Goal: Use online tool/utility: Use online tool/utility

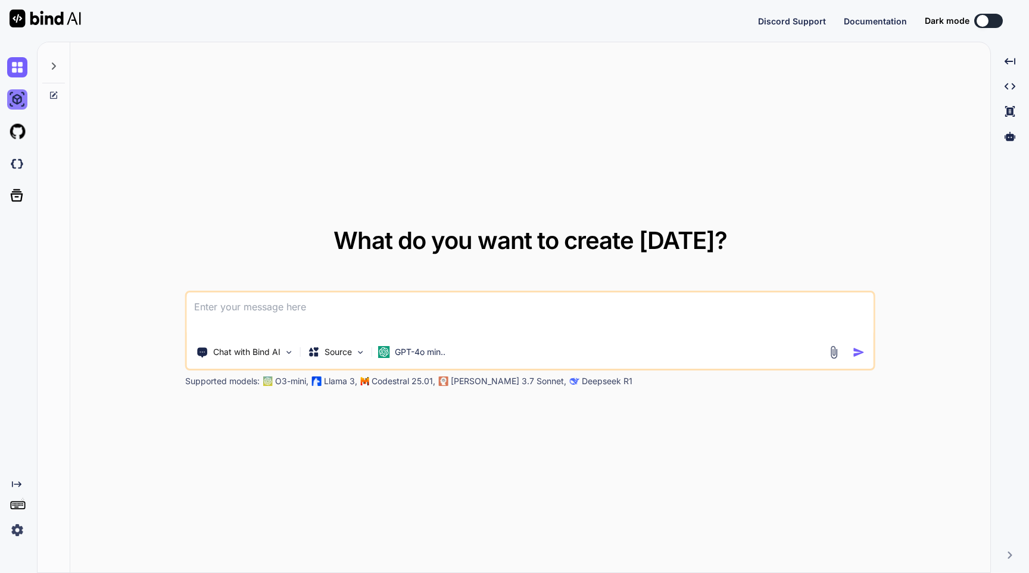
click at [24, 103] on img at bounding box center [17, 99] width 20 height 20
type textarea "x"
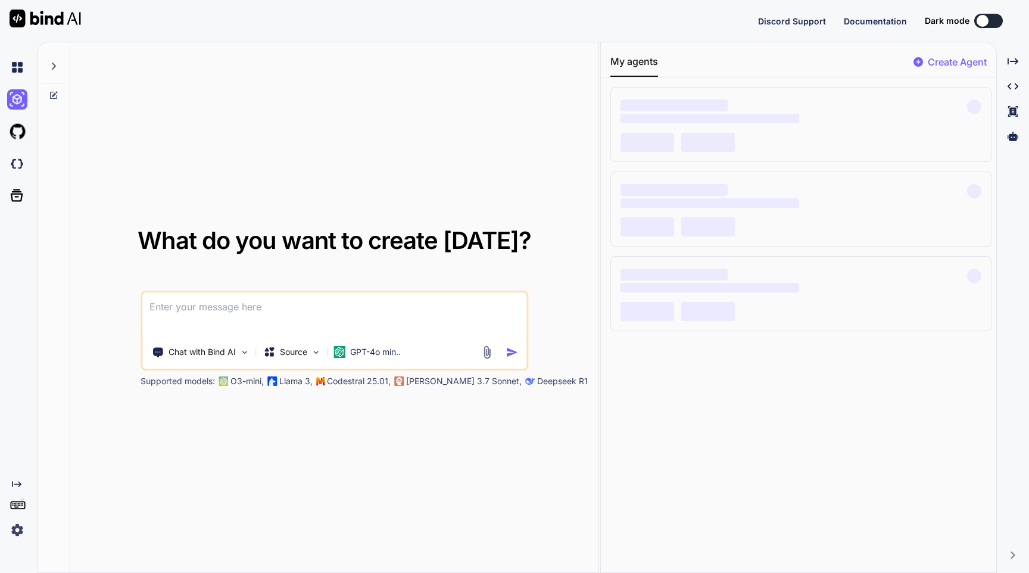
click at [254, 313] on textarea at bounding box center [334, 314] width 384 height 44
type textarea "C"
type textarea "x"
type textarea "Cr"
type textarea "x"
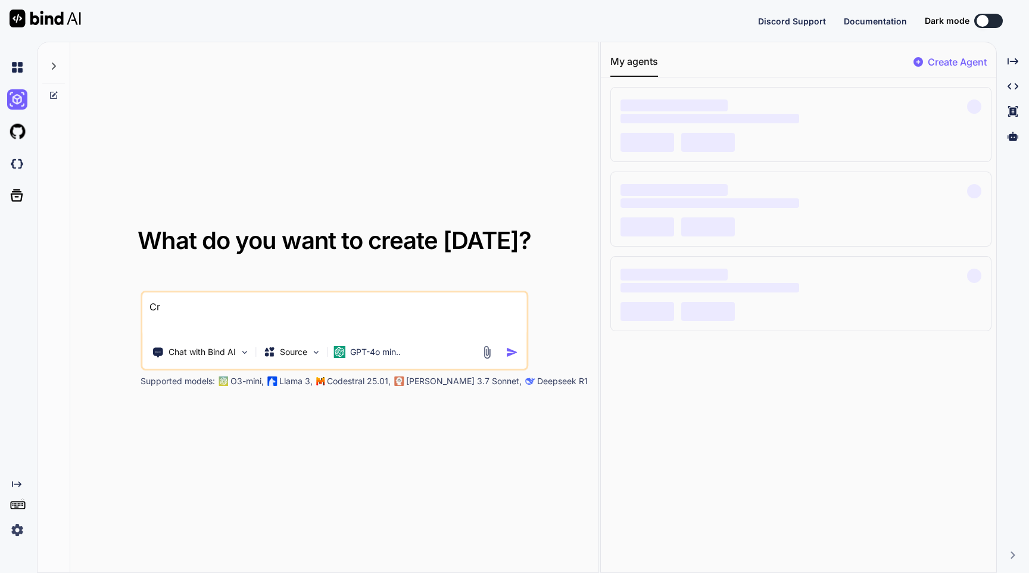
type textarea "Cre"
type textarea "x"
type textarea "Crea"
type textarea "x"
type textarea "Crea"
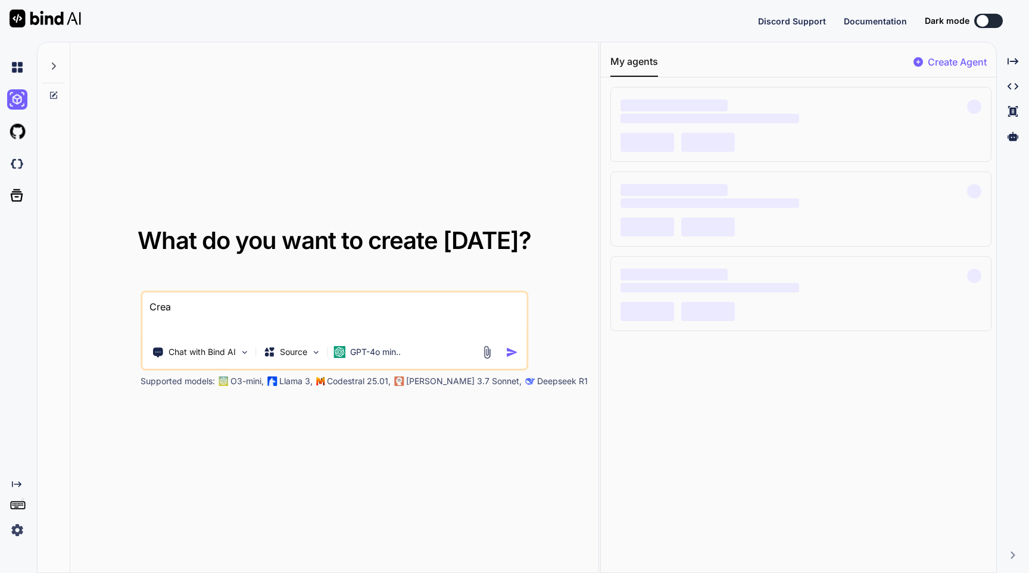
type textarea "x"
type textarea "Crea u"
type textarea "x"
type textarea "Crea un"
type textarea "x"
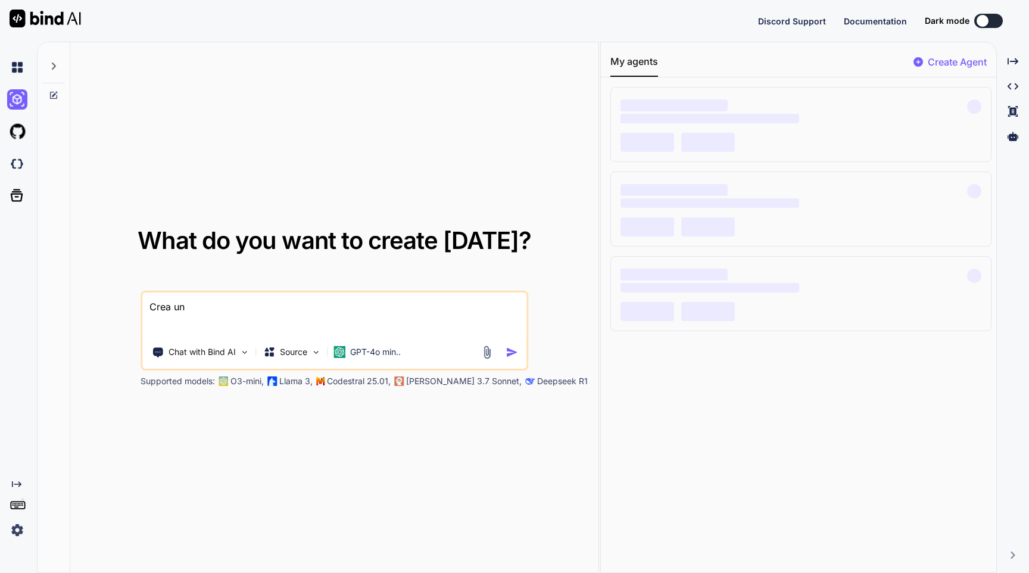
type textarea "Crea una"
type textarea "x"
type textarea "Crea una"
type textarea "x"
type textarea "Crea una a"
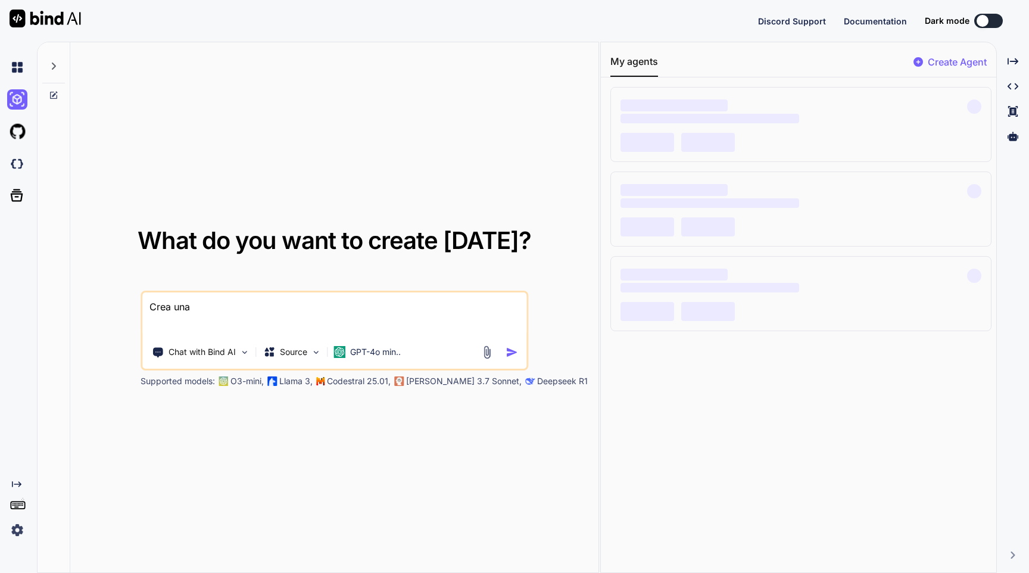
type textarea "x"
type textarea "Crea una ap"
type textarea "x"
type textarea "Crea una apl"
type textarea "x"
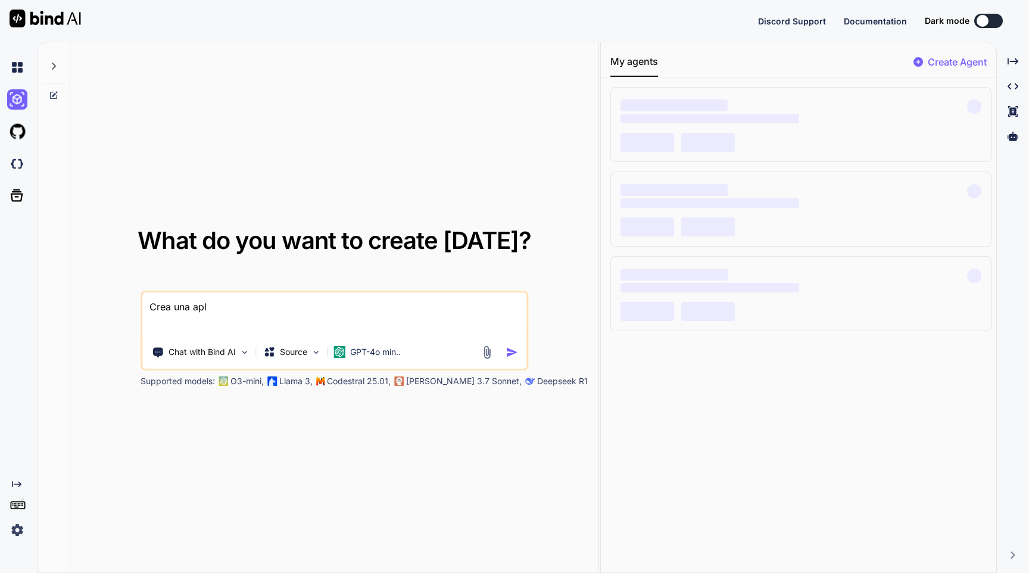
type textarea "Crea una apli"
type textarea "x"
type textarea "Crea una aplic"
type textarea "x"
type textarea "Crea una aplica"
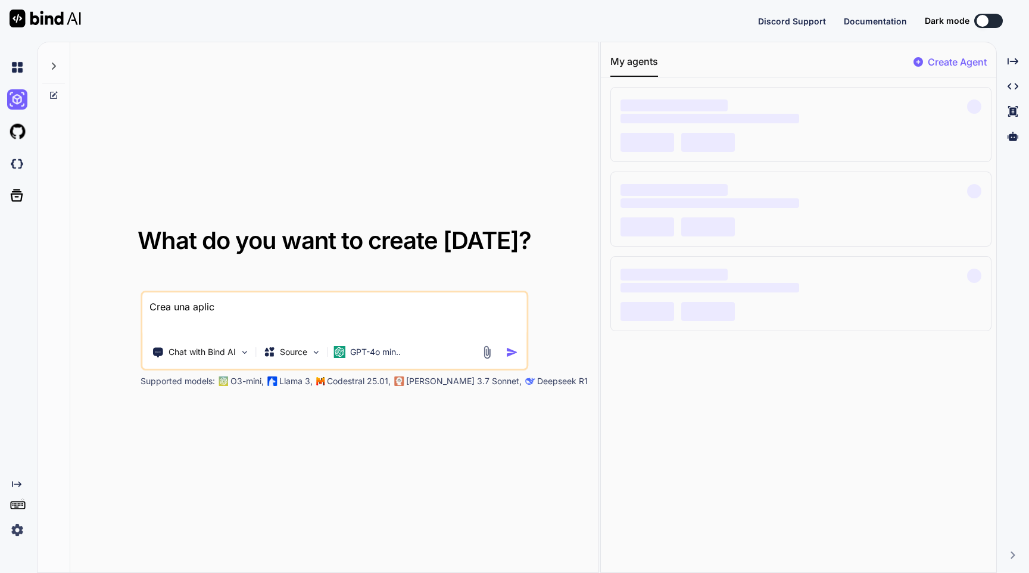
type textarea "x"
type textarea "Crea una aplicac"
type textarea "x"
type textarea "Crea una aplicaci"
type textarea "x"
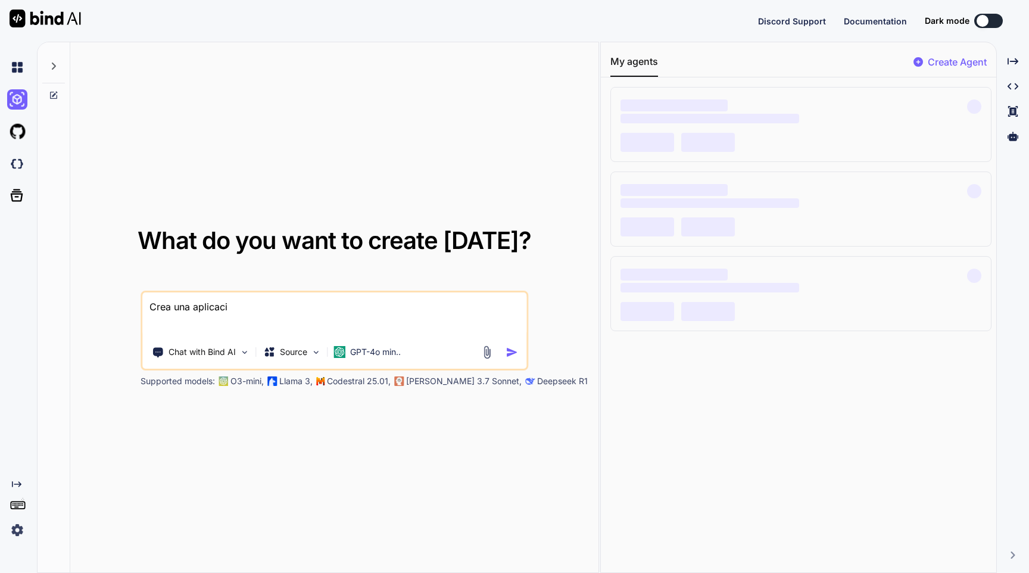
type textarea "Crea una aplicaci´"
type textarea "x"
type textarea "Crea una aplicació"
type textarea "x"
type textarea "Crea una aplicación"
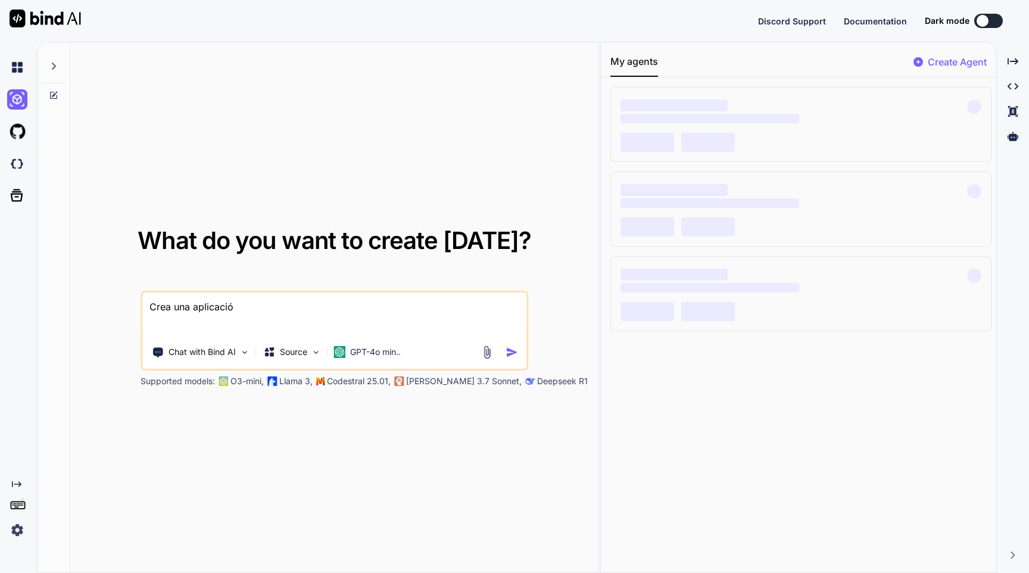
type textarea "x"
type textarea "Crea una aplicación"
type textarea "x"
type textarea "Crea una aplicación r"
type textarea "x"
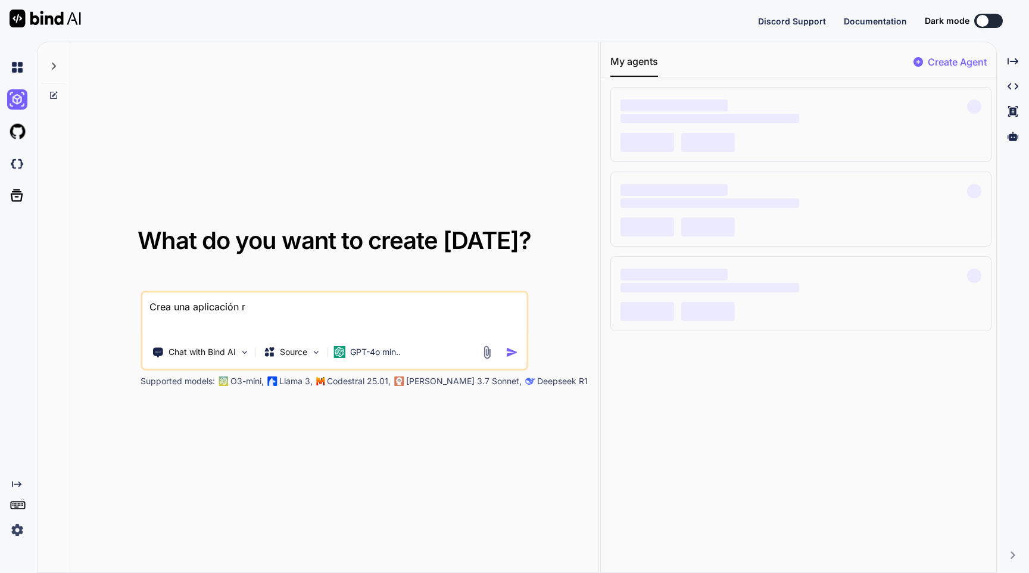
type textarea "Crea una aplicación re"
type textarea "x"
type textarea "Crea una aplicación res"
type textarea "x"
type textarea "Crea una aplicación resp"
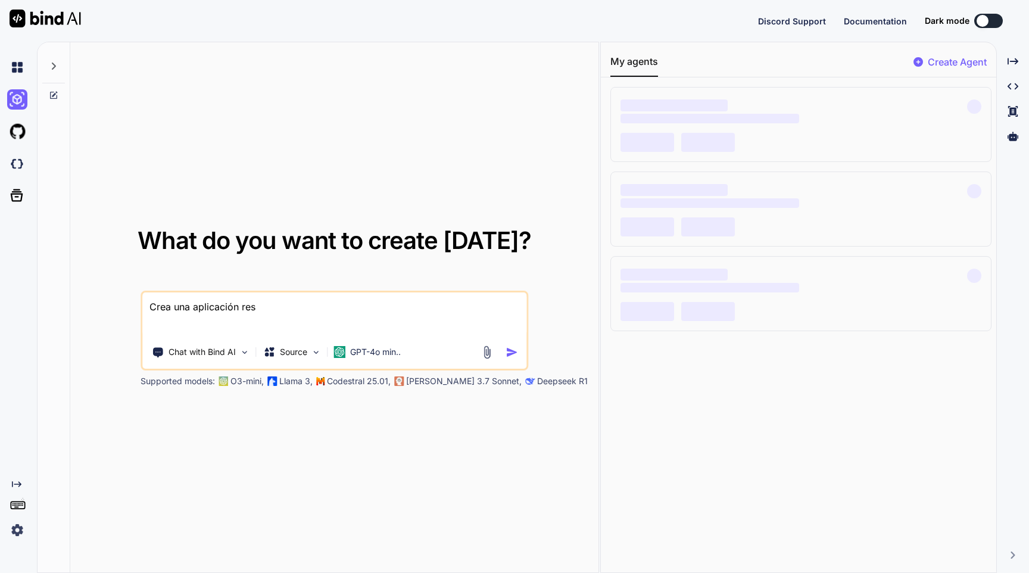
type textarea "x"
type textarea "Crea una aplicación respo"
type textarea "x"
type textarea "Crea una aplicación respon"
type textarea "x"
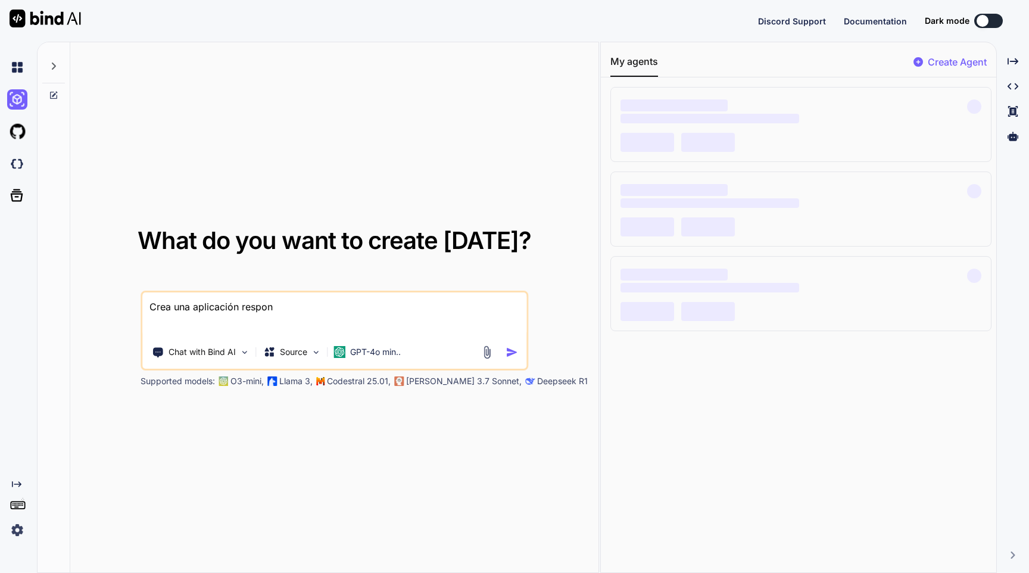
type textarea "Crea una aplicación respons"
type textarea "x"
type textarea "Crea una aplicación responsi"
type textarea "x"
type textarea "Crea una aplicación responsiv"
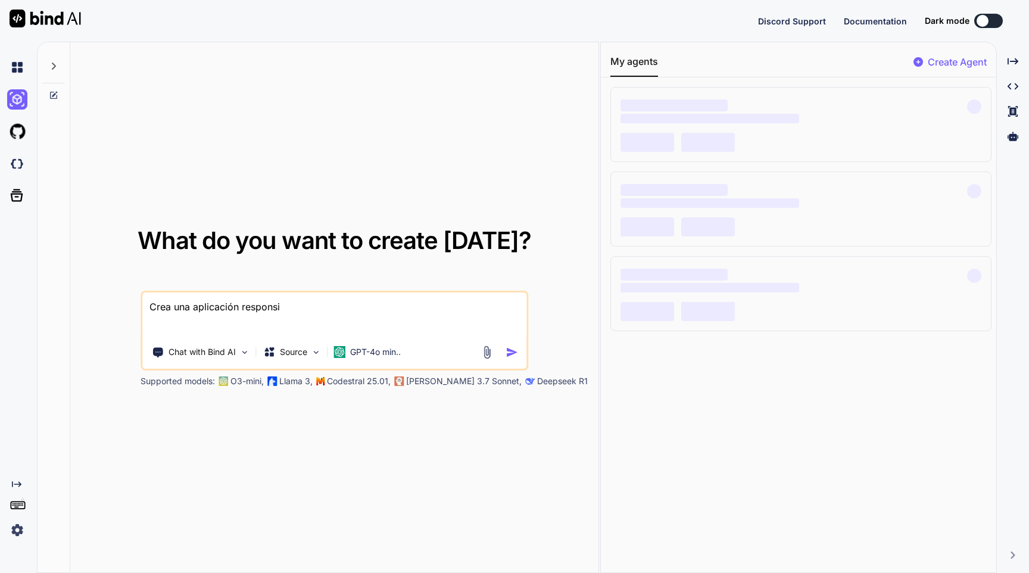
type textarea "x"
type textarea "Crea una aplicación responsive"
type textarea "x"
type textarea "Crea una aplicación responsive"
type textarea "x"
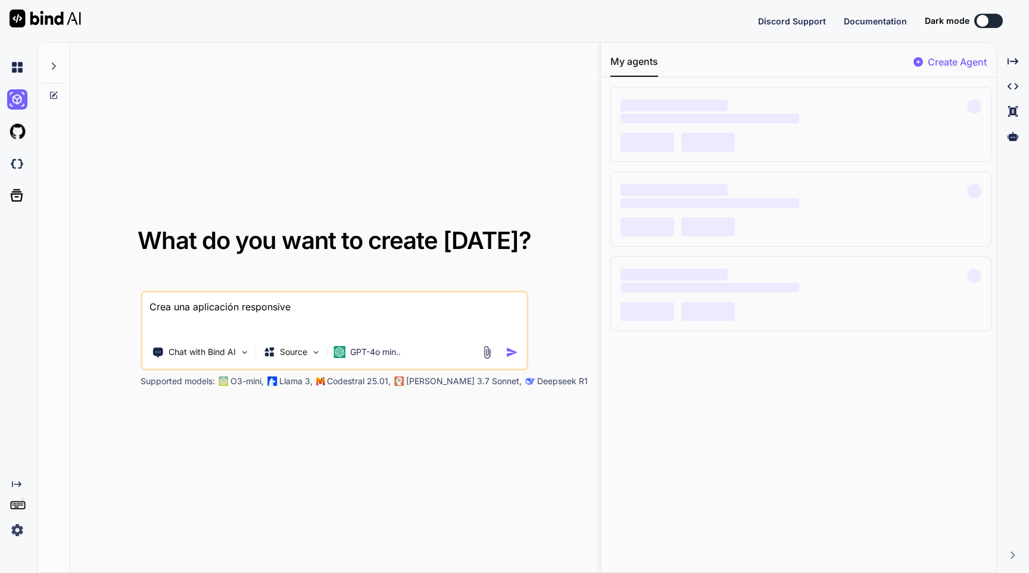
type textarea "Crea una aplicación responsive q"
type textarea "x"
type textarea "Crea una aplicación responsive qu"
type textarea "x"
type textarea "Crea una aplicación responsive que"
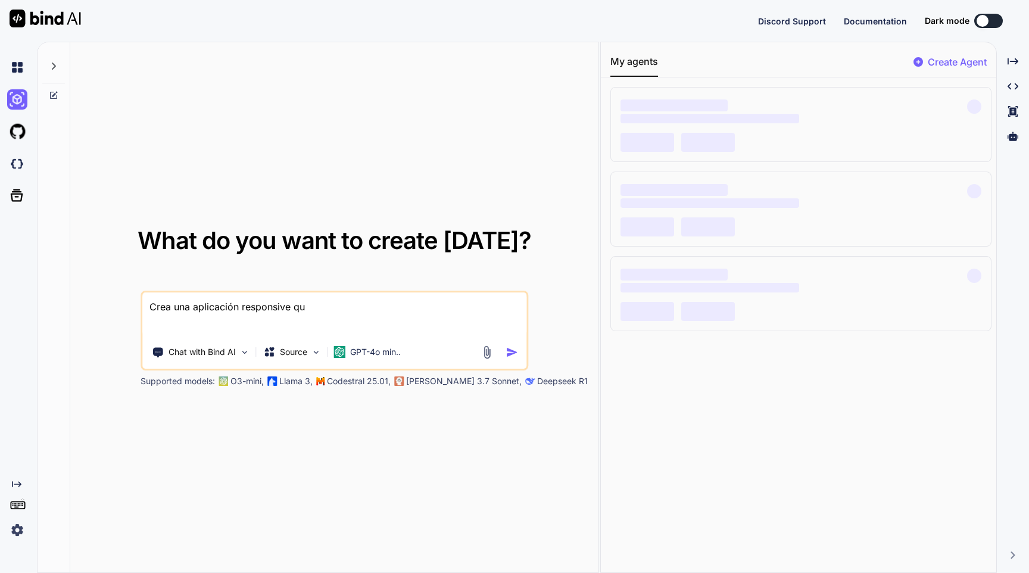
type textarea "x"
type textarea "Crea una aplicación responsive qu"
type textarea "x"
type textarea "Crea una aplicación responsive q"
type textarea "x"
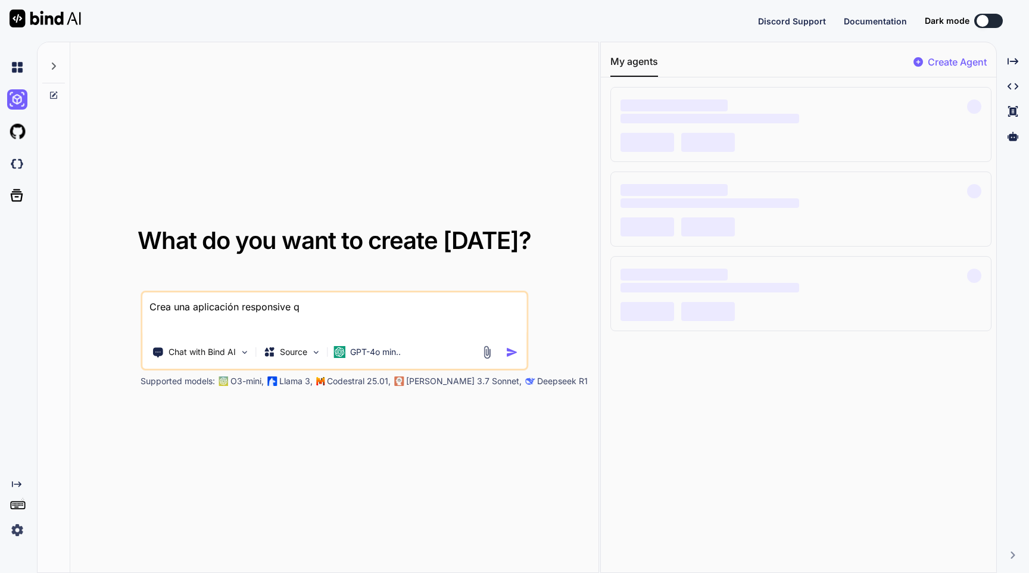
type textarea "Crea una aplicación responsive"
type textarea "x"
type textarea "Crea una aplicación responsive q"
type textarea "x"
type textarea "Crea una aplicación responsive qu"
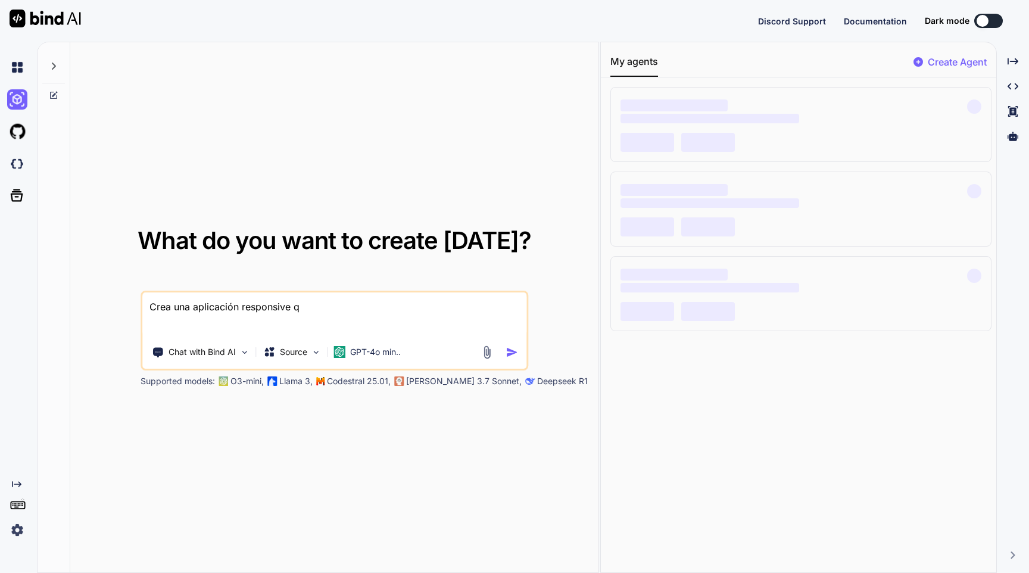
type textarea "x"
type textarea "Crea una aplicación responsive que"
type textarea "x"
type textarea "Crea una aplicación responsive que"
type textarea "x"
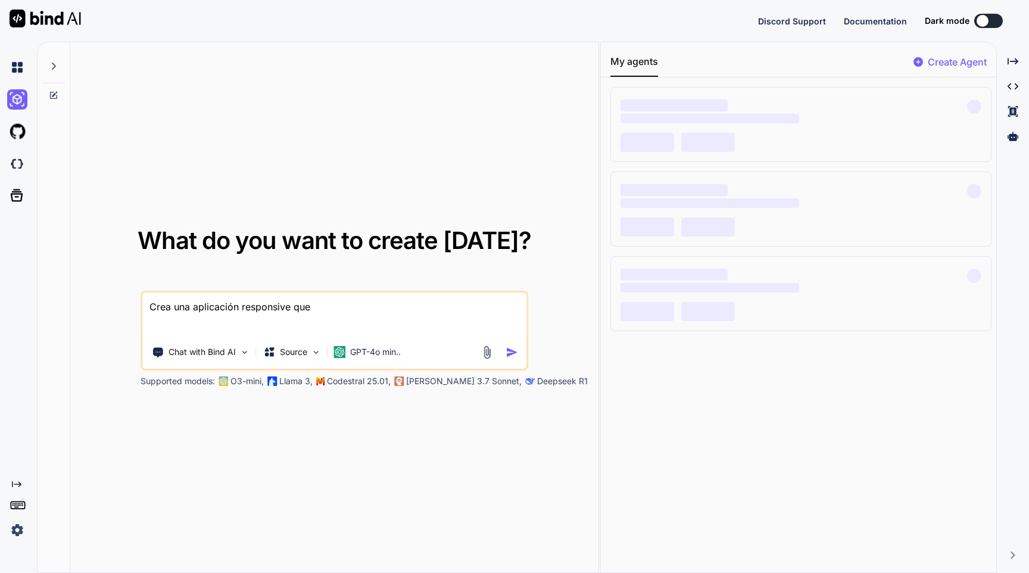
type textarea "Crea una aplicación responsive que g"
type textarea "x"
type textarea "Crea una aplicación responsive que ge"
type textarea "x"
type textarea "Crea una aplicación responsive que ges"
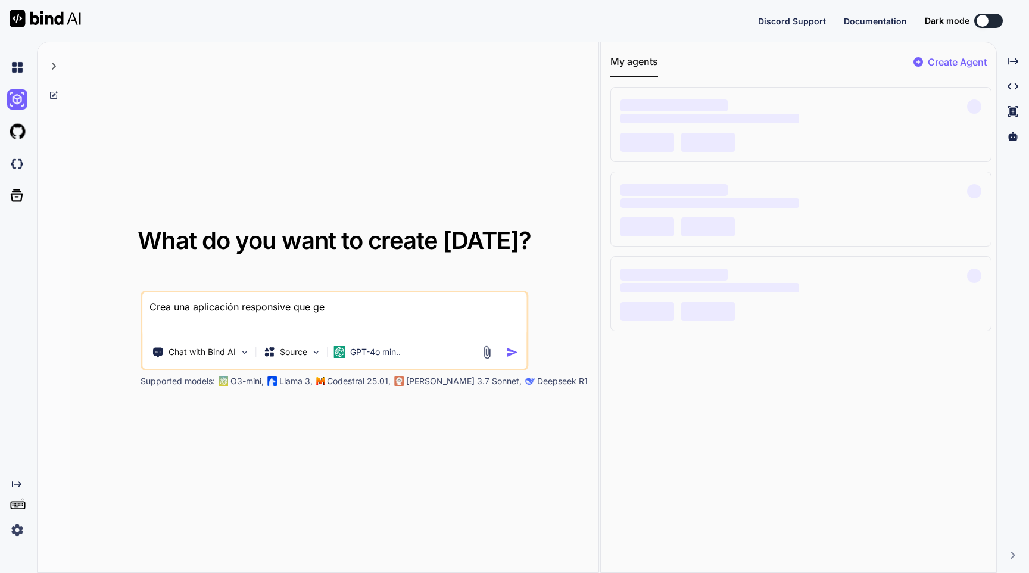
type textarea "x"
type textarea "Crea una aplicación responsive que gest"
type textarea "x"
type textarea "Crea una aplicación responsive que gesti"
type textarea "x"
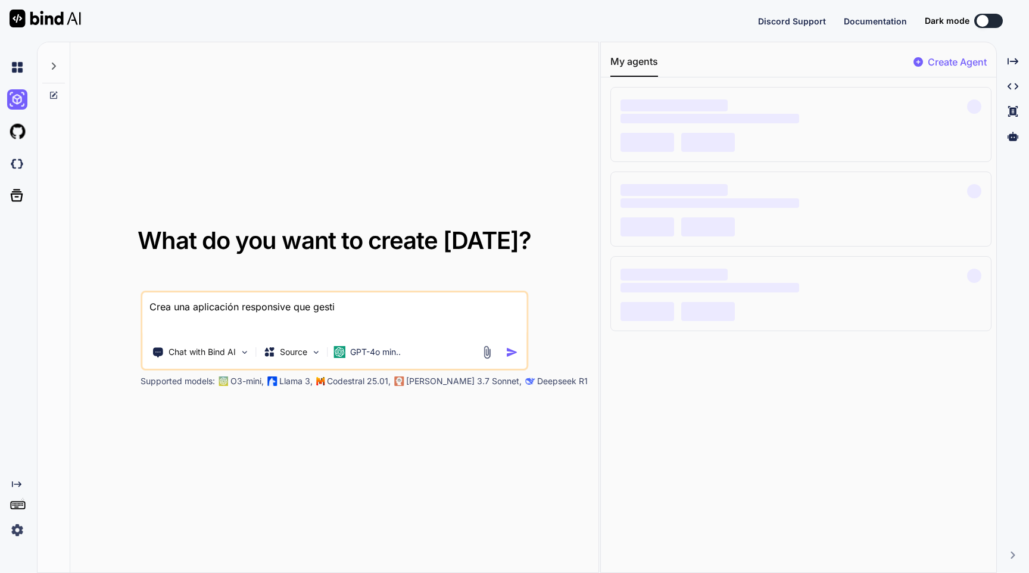
type textarea "Crea una aplicación responsive que gestio"
type textarea "x"
type textarea "Crea una aplicación responsive que gestion"
type textarea "x"
type textarea "Crea una aplicación responsive que gestione"
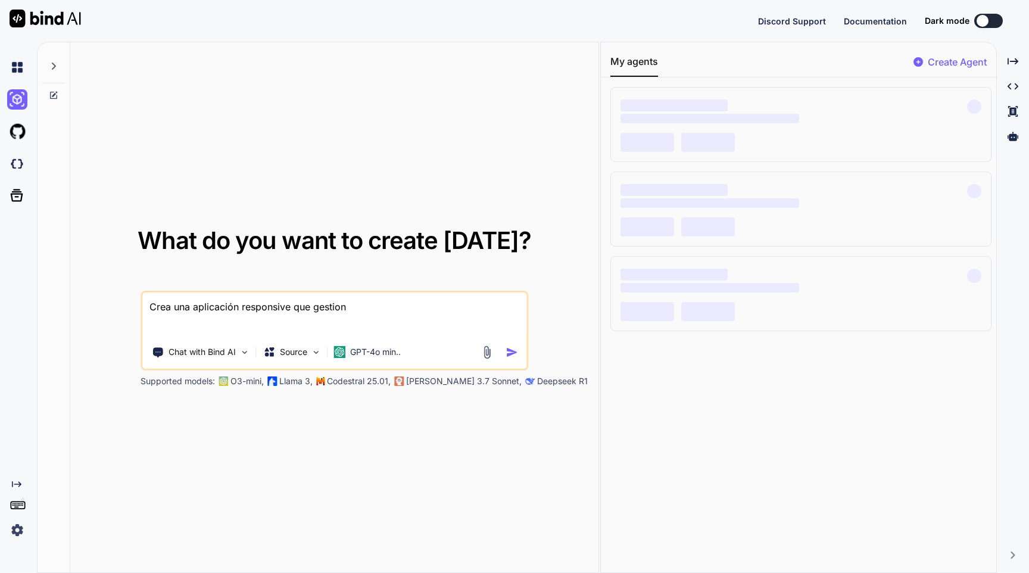
type textarea "x"
type textarea "Crea una aplicación responsive que gestione"
type textarea "x"
type textarea "Crea una aplicación responsive que gestione t"
type textarea "x"
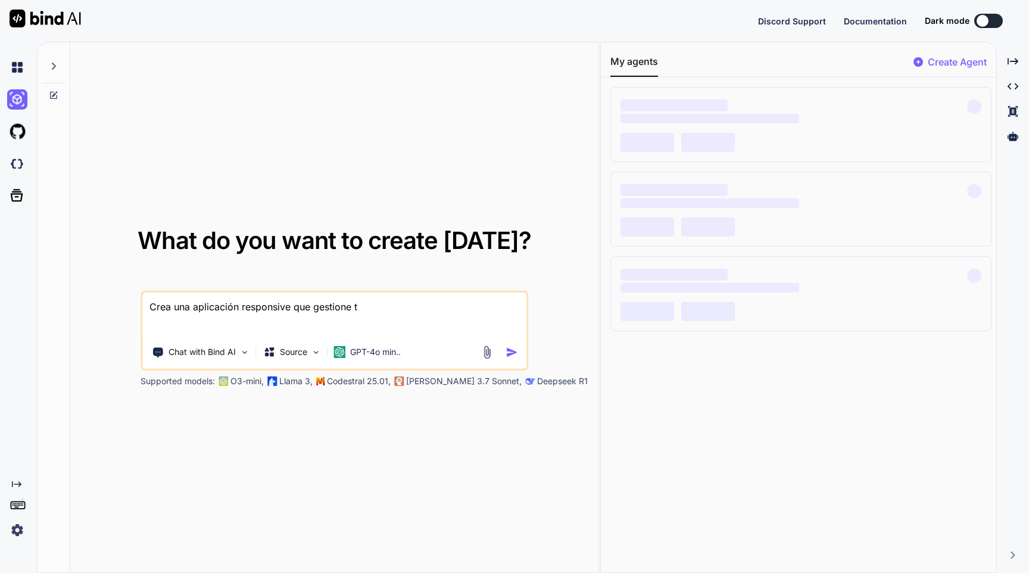
type textarea "Crea una aplicación responsive que gestione to"
type textarea "x"
type textarea "Crea una aplicación responsive que gestione tor"
type textarea "x"
type textarea "Crea una aplicación responsive que gestione torn"
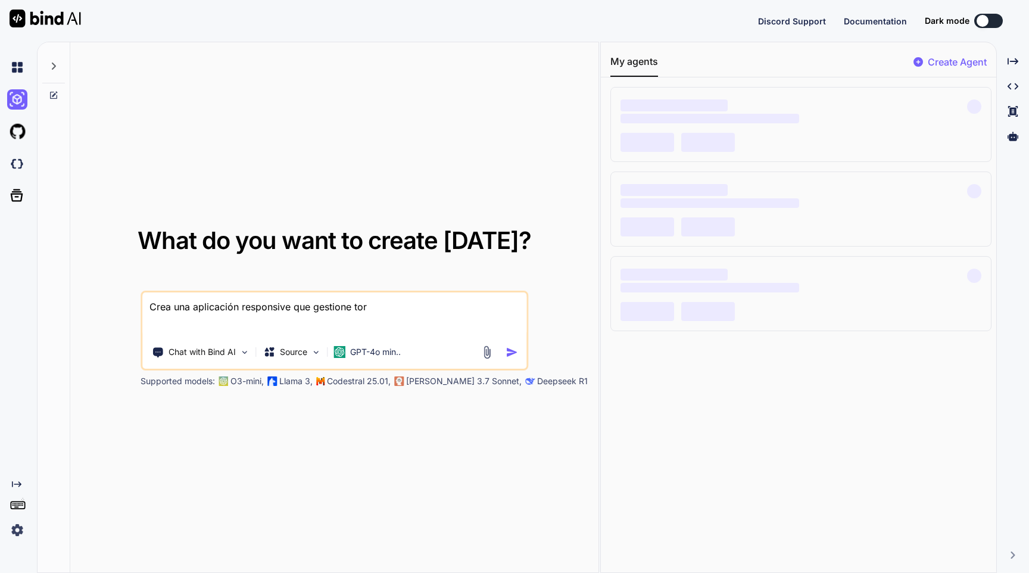
type textarea "x"
type textarea "Crea una aplicación responsive que gestione torne"
type textarea "x"
type textarea "Crea una aplicación responsive que gestione torneo"
type textarea "x"
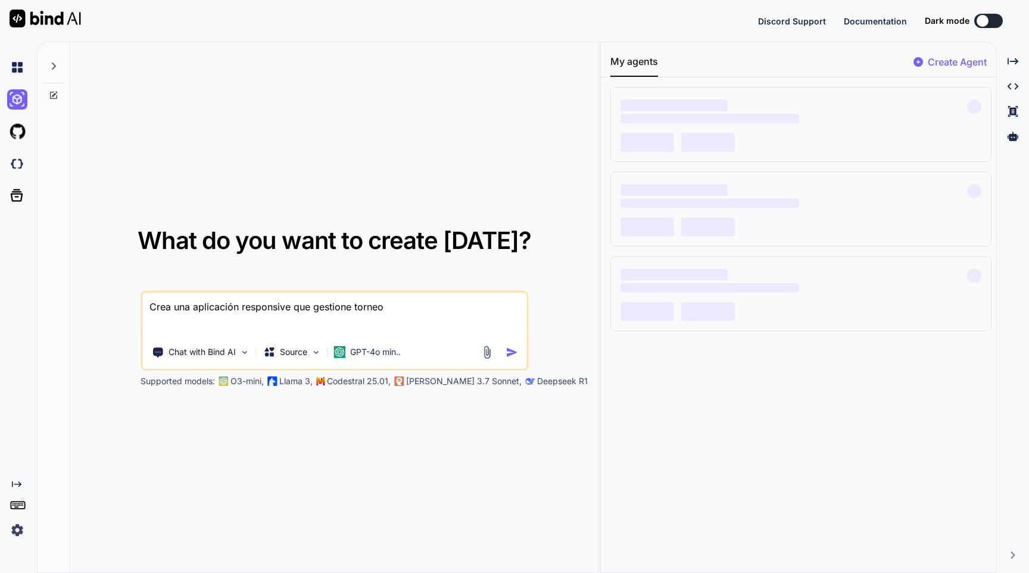
type textarea "Crea una aplicación responsive que gestione torneos"
type textarea "x"
type textarea "Crea una aplicación responsive que gestione torneos"
type textarea "x"
type textarea "Crea una aplicación responsive que gestione torneos d"
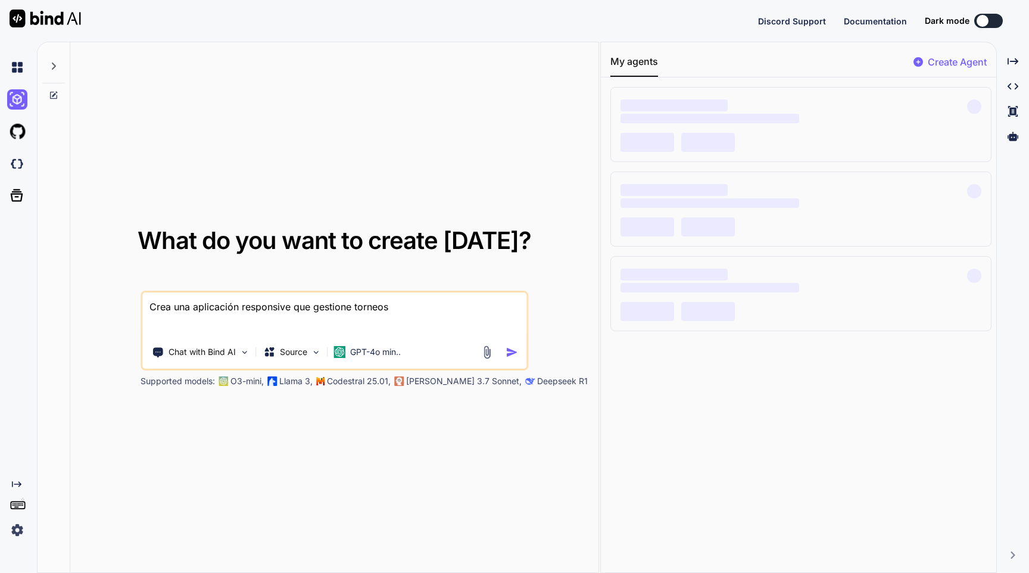
type textarea "x"
type textarea "Crea una aplicación responsive que gestione torneos de"
type textarea "x"
type textarea "Crea una aplicación responsive que gestione torneos de"
type textarea "x"
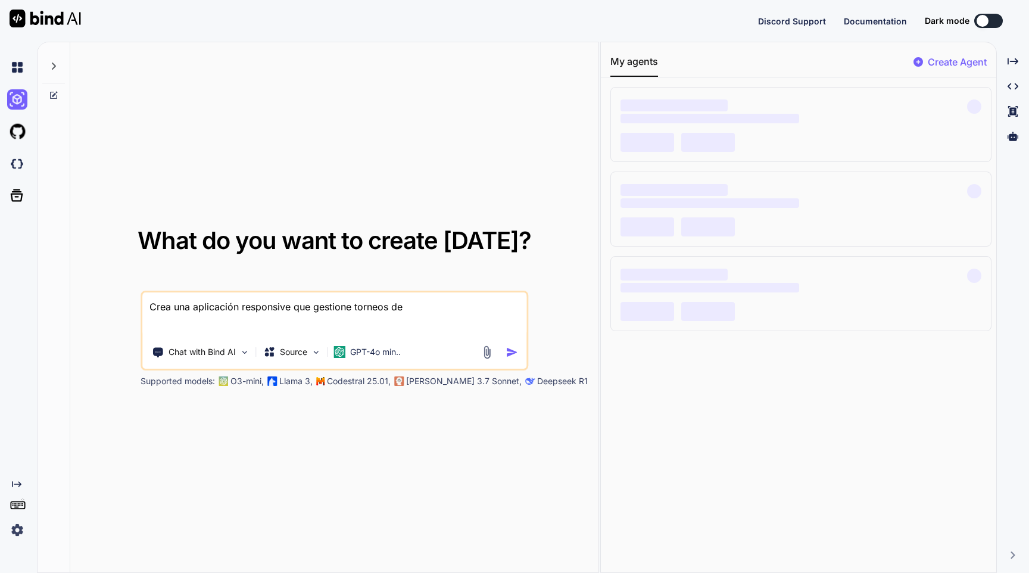
type textarea "Crea una aplicación responsive que gestione torneos de t"
type textarea "x"
type textarea "Crea una aplicación responsive que gestione torneos de te"
type textarea "x"
type textarea "Crea una aplicación responsive que gestione torneos de ten"
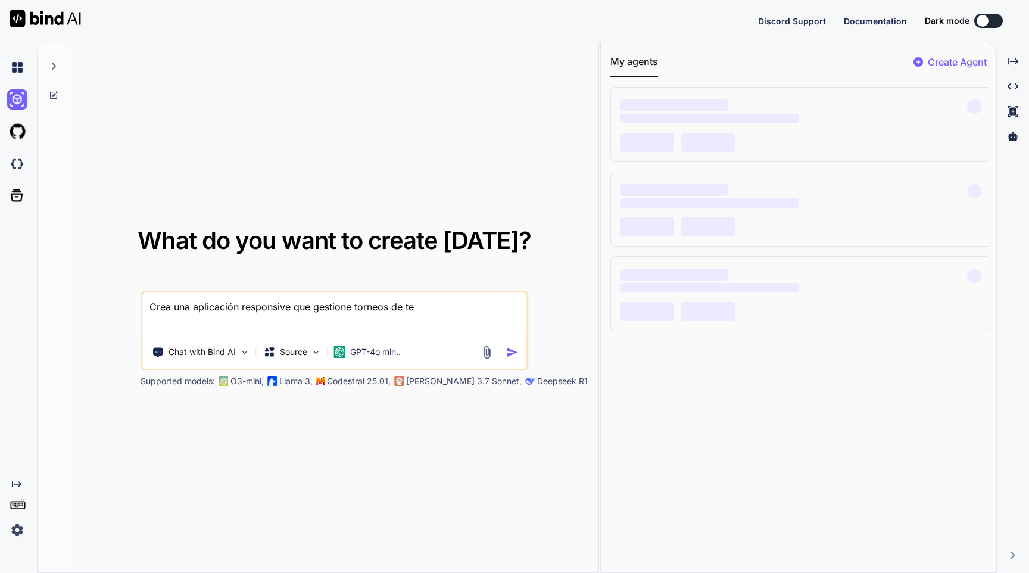
type textarea "x"
type textarea "Crea una aplicación responsive que gestione torneos de teni"
type textarea "x"
type textarea "Crea una aplicación responsive que gestione torneos de tenis"
type textarea "x"
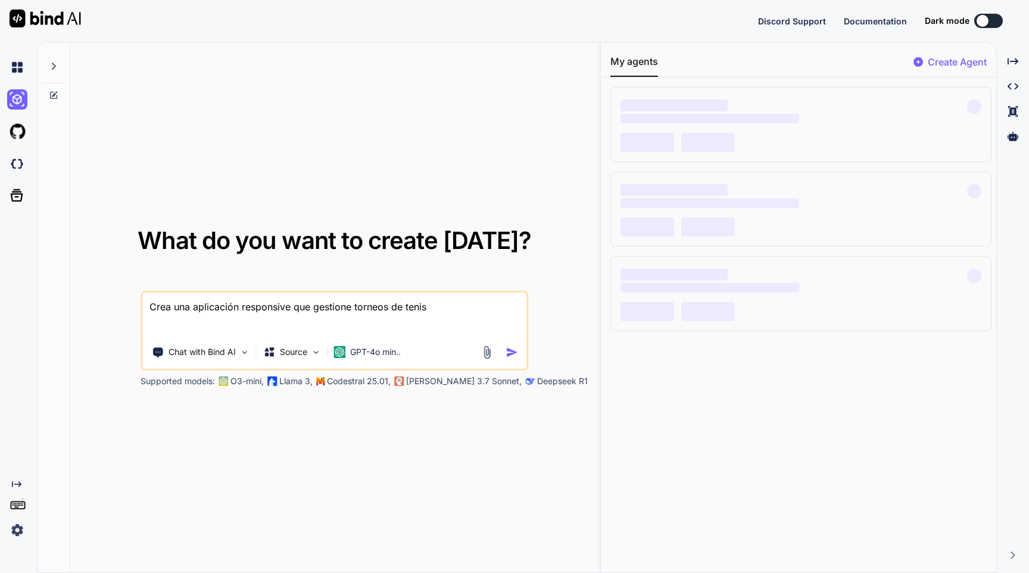
type textarea "Crea una aplicación responsive que gestione torneos de tenis"
type textarea "x"
type textarea "Crea una aplicación responsive que gestione torneos de tenis y"
type textarea "x"
type textarea "Crea una aplicación responsive que gestione torneos de tenis y"
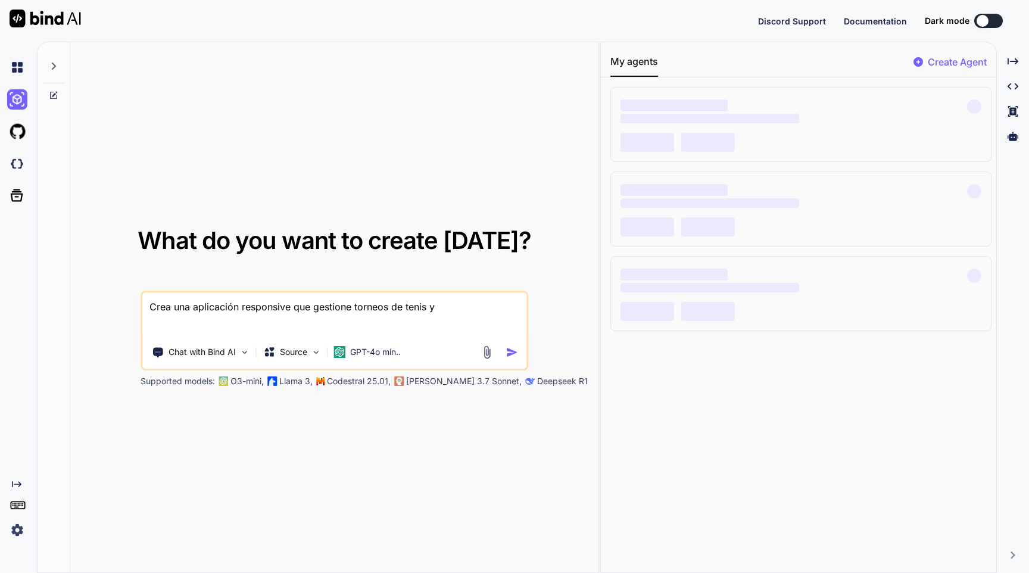
type textarea "x"
type textarea "Crea una aplicación responsive que gestione torneos de tenis y l"
type textarea "x"
type textarea "Crea una aplicación responsive que gestione torneos de tenis y lo"
type textarea "x"
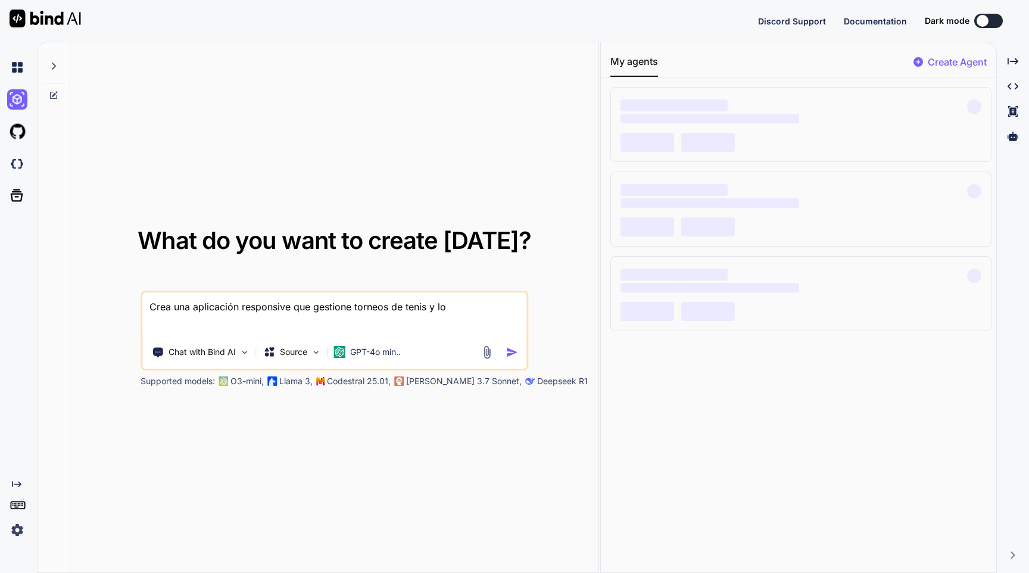
type textarea "Crea una aplicación responsive que gestione torneos de tenis y los"
type textarea "x"
type textarea "Crea una aplicación responsive que gestione torneos de tenis y los"
type textarea "x"
type textarea "Crea una aplicación responsive que gestione torneos de tenis y los m"
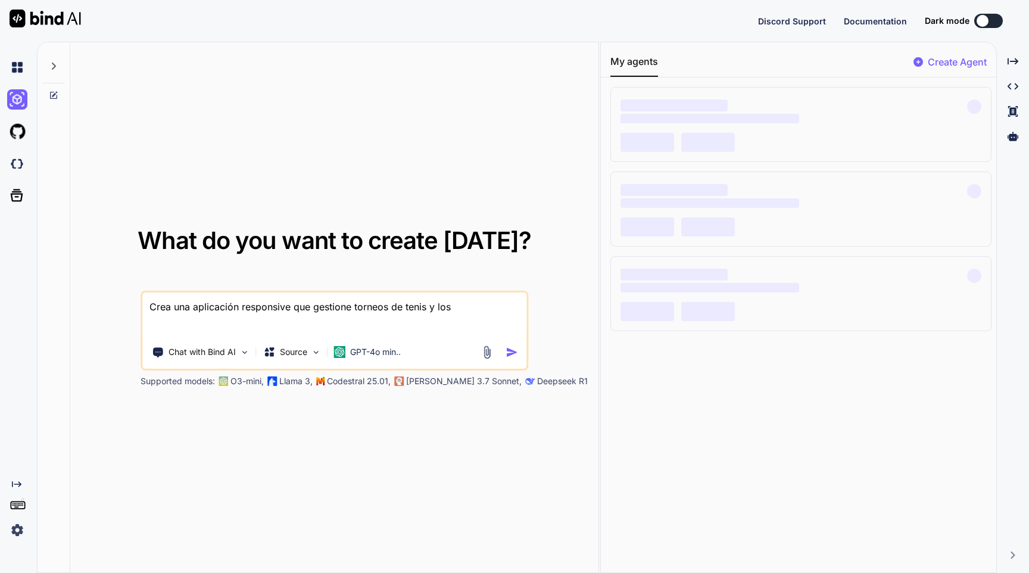
type textarea "x"
type textarea "Crea una aplicación responsive que gestione torneos de tenis y los mu"
type textarea "x"
type textarea "Crea una aplicación responsive que gestione torneos de tenis y los mue"
type textarea "x"
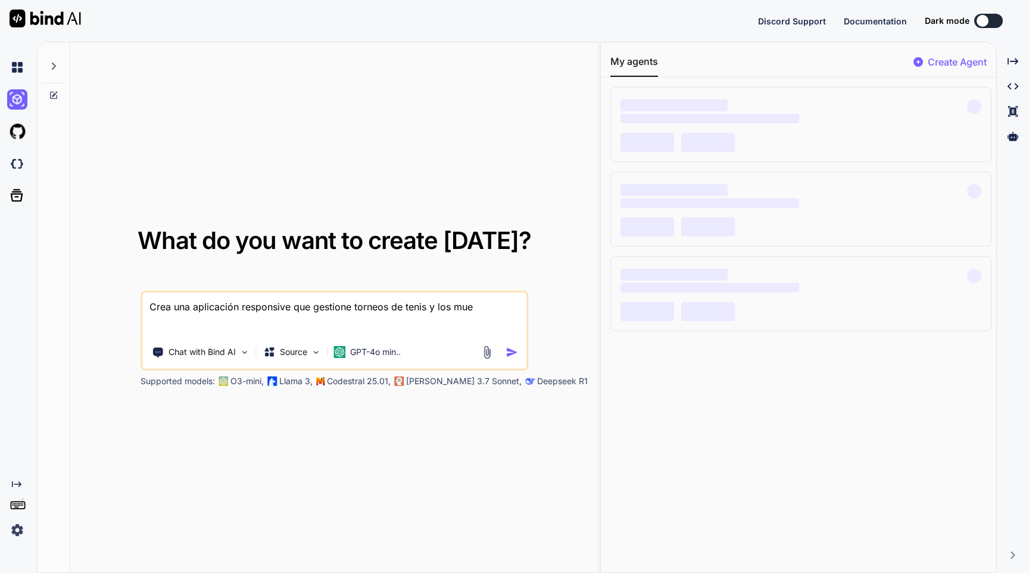
type textarea "Crea una aplicación responsive que gestione torneos de tenis y los [PERSON_NAME]"
type textarea "x"
type textarea "Crea una aplicación responsive que gestione torneos de tenis y los muest"
type textarea "x"
type textarea "Crea una aplicación responsive que gestione torneos de tenis y los muestr"
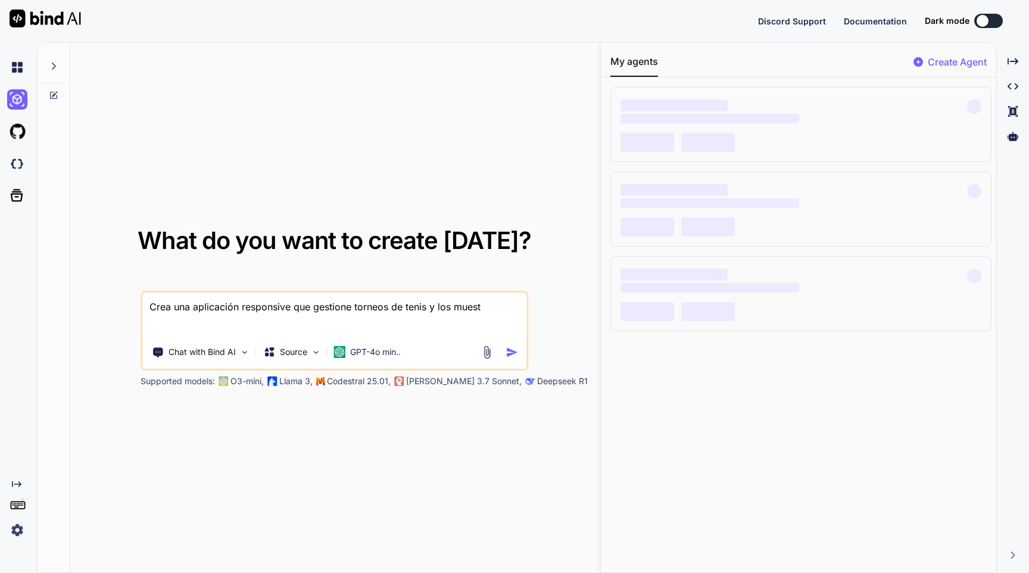
type textarea "x"
type textarea "Crea una aplicación responsive que gestione torneos de tenis y los muestre"
type textarea "x"
type textarea "Crea una aplicación responsive que gestione torneos de tenis y los muestre"
type textarea "x"
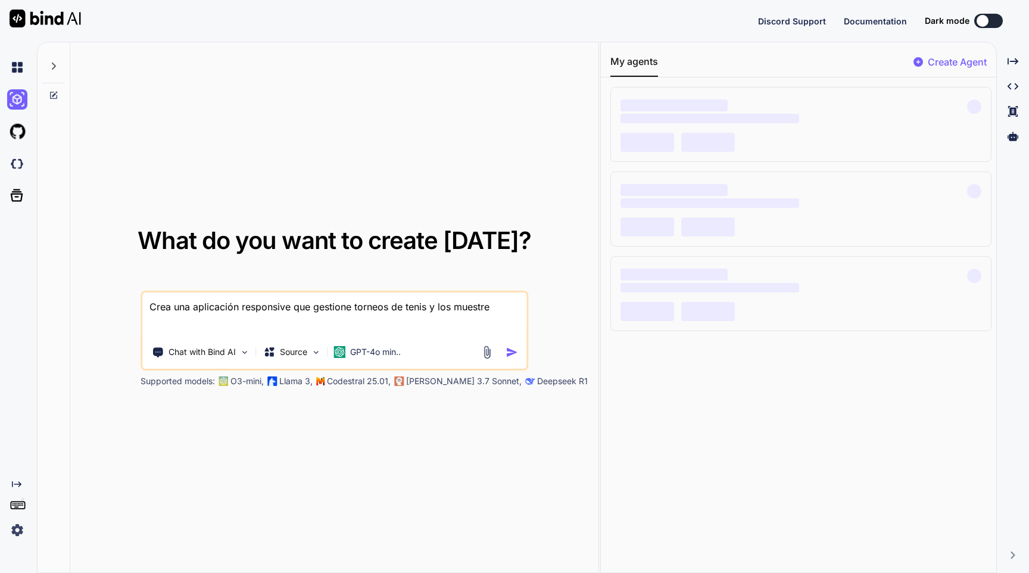
type textarea "Crea una aplicación responsive que gestione torneos de tenis y los muestre t"
type textarea "x"
type textarea "Crea una aplicación responsive que gestione torneos de tenis y los muestre ti"
type textarea "x"
type textarea "Crea una aplicación responsive que gestione torneos de tenis y los muestre tip"
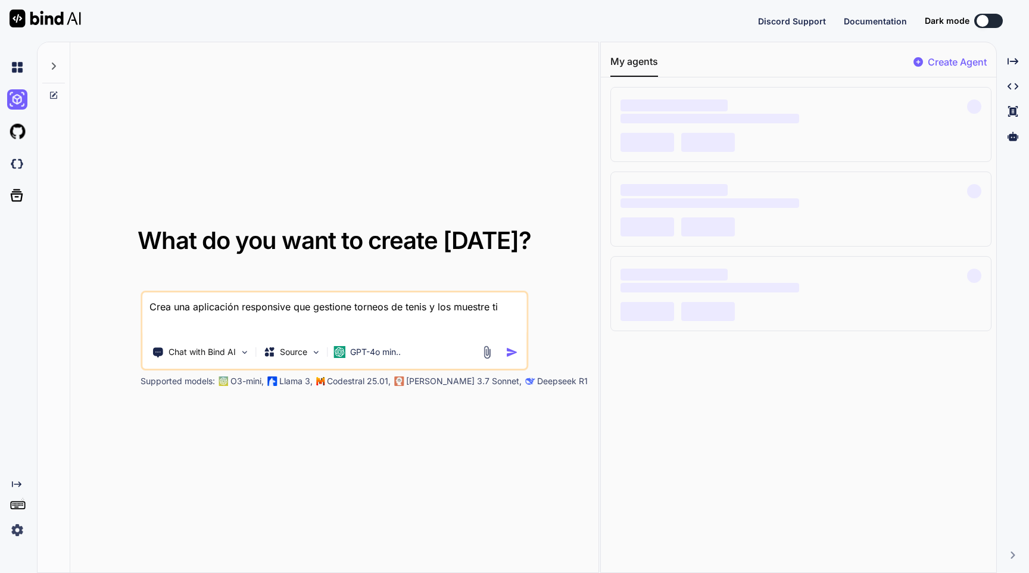
type textarea "x"
type textarea "Crea una aplicación responsive que gestione torneos de tenis y los muestre tipo"
type textarea "x"
type textarea "Crea una aplicación responsive que gestione torneos de tenis y los muestre tipo"
type textarea "x"
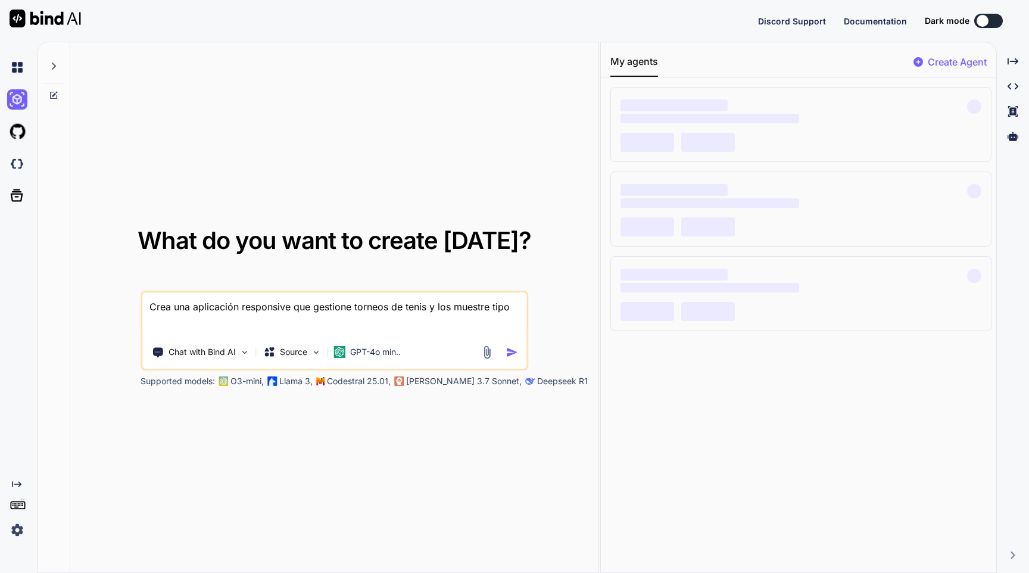
type textarea "Crea una aplicación responsive que gestione torneos de tenis y los muestre tipo…"
type textarea "x"
type textarea "Crea una aplicación responsive que gestione torneos de tenis y los muestre tipo…"
type textarea "x"
type textarea "Crea una aplicación responsive que gestione torneos de tenis y los muestre tipo…"
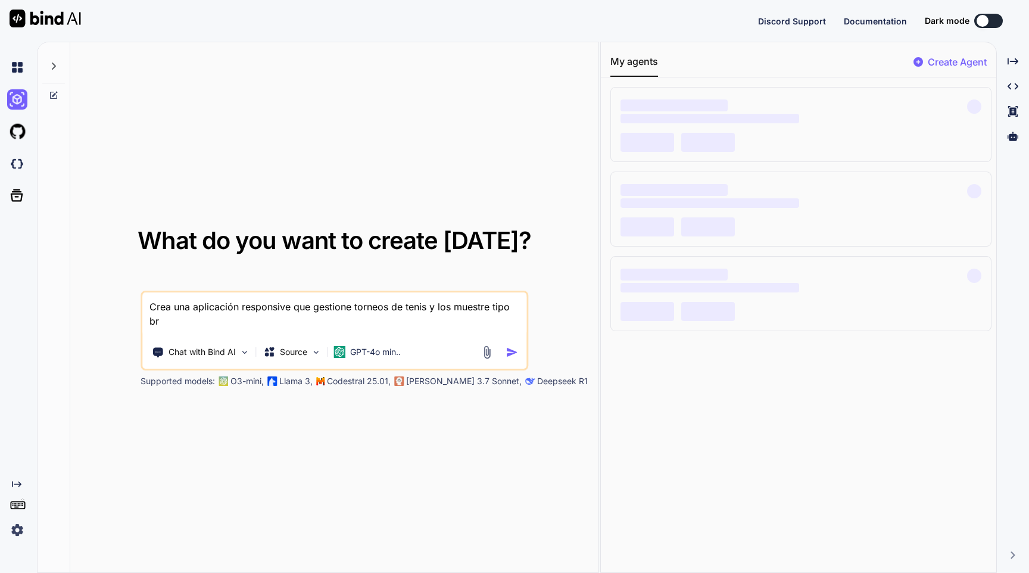
type textarea "x"
type textarea "Crea una aplicación responsive que gestione torneos de tenis y los muestre tipo…"
type textarea "x"
type textarea "Crea una aplicación responsive que gestione torneos de tenis y los muestre tipo…"
type textarea "x"
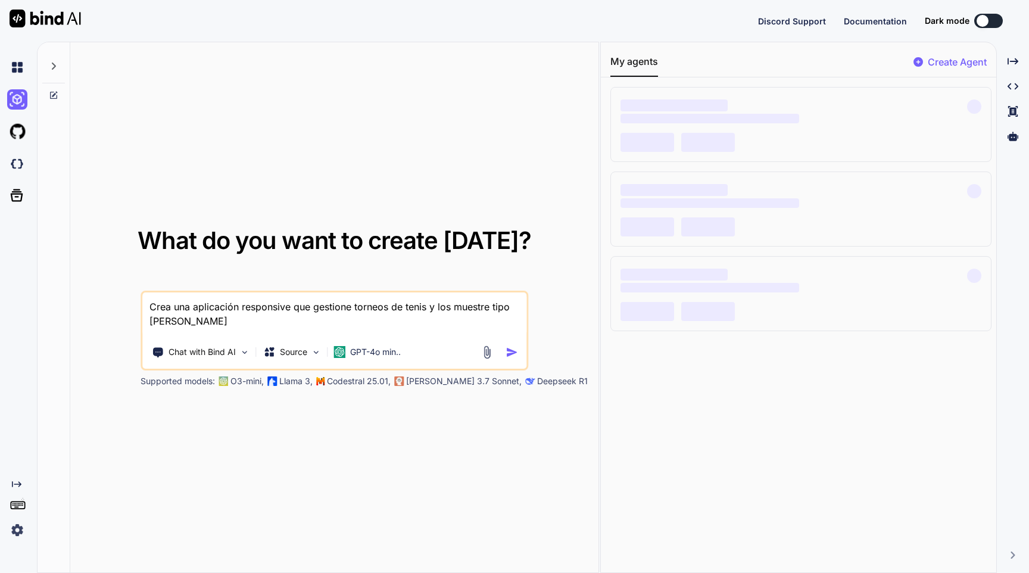
type textarea "Crea una aplicación responsive que gestione torneos de tenis y los muestre tipo…"
type textarea "x"
type textarea "Crea una aplicación responsive que gestione torneos de tenis y los muestre tipo…"
type textarea "x"
type textarea "Crea una aplicación responsive que gestione torneos de tenis y los muestre tipo…"
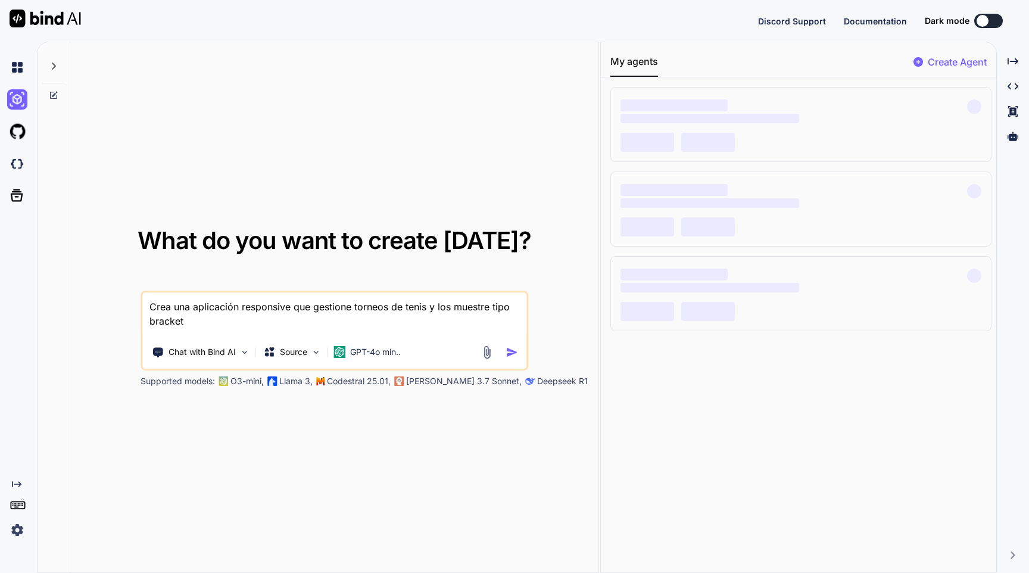
click at [513, 351] on img "button" at bounding box center [512, 352] width 13 height 13
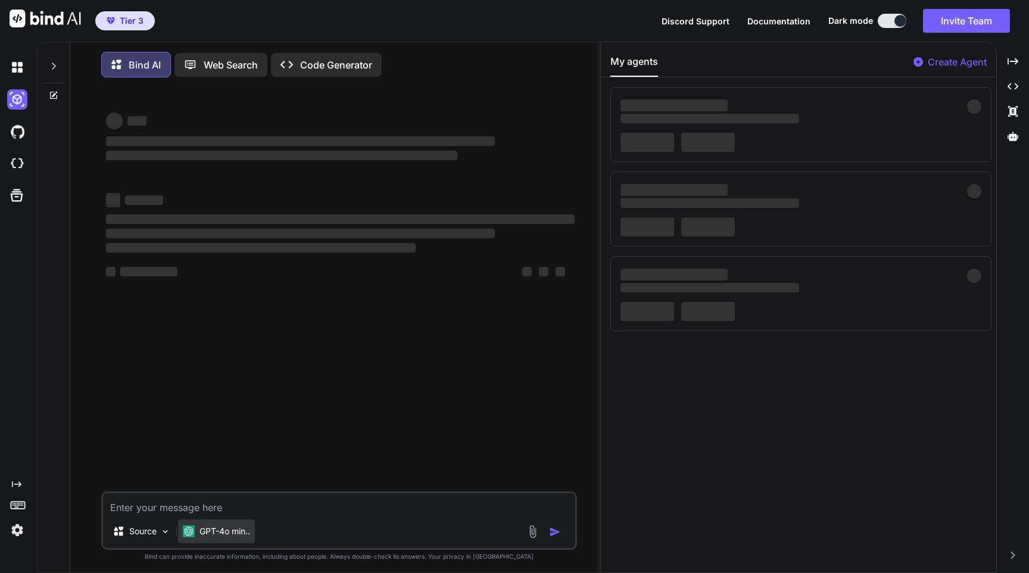
click at [196, 537] on div "GPT-4o min.." at bounding box center [216, 531] width 67 height 12
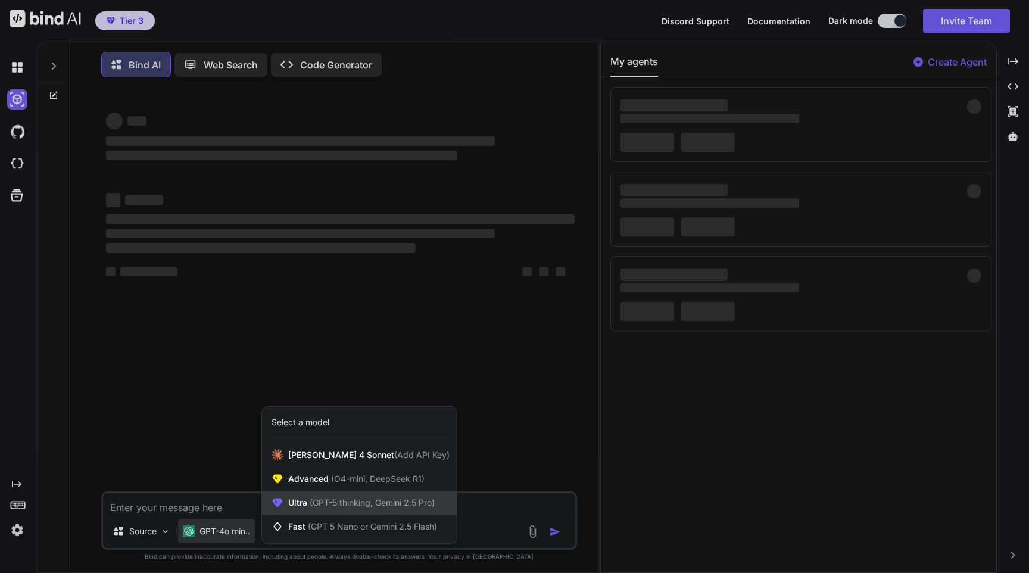
click at [410, 507] on span "(GPT-5 thinking, Gemini 2.5 Pro)" at bounding box center [370, 502] width 127 height 10
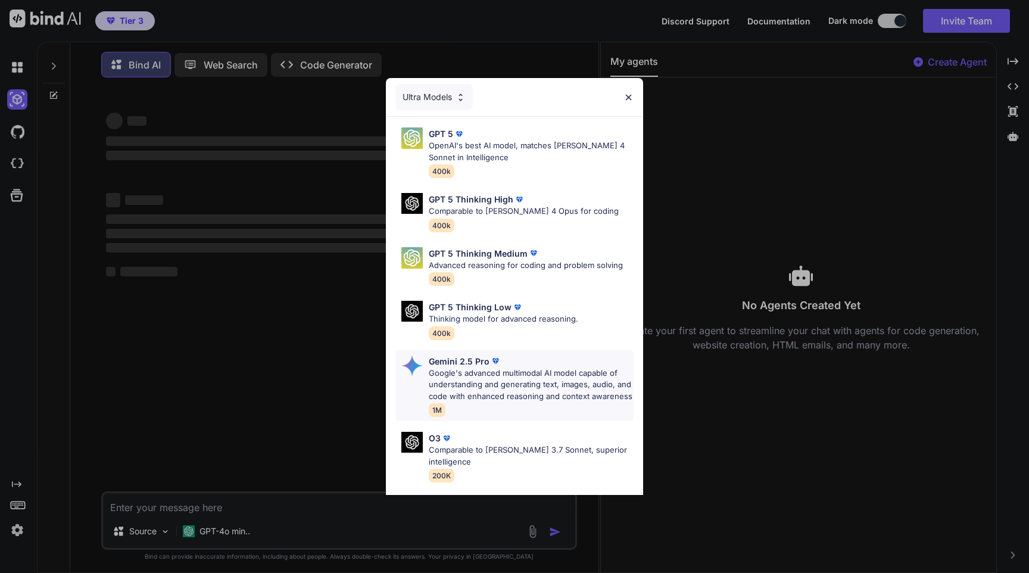
click at [528, 395] on p "Google's advanced multimodal AI model capable of understanding and generating t…" at bounding box center [531, 384] width 205 height 35
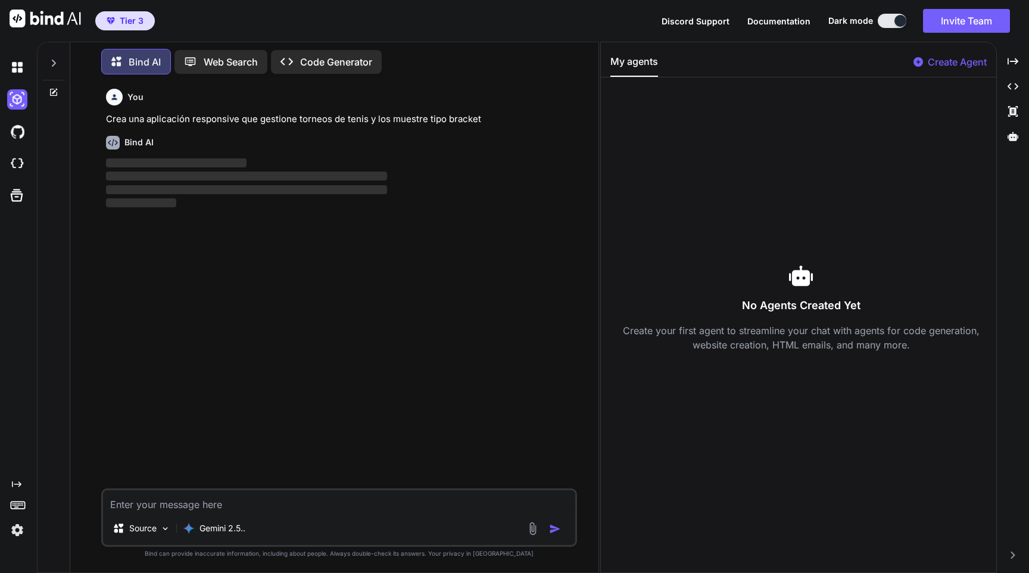
click at [198, 247] on div "You Crea una aplicación responsive que gestione torneos de tenis y los muestre …" at bounding box center [341, 286] width 474 height 404
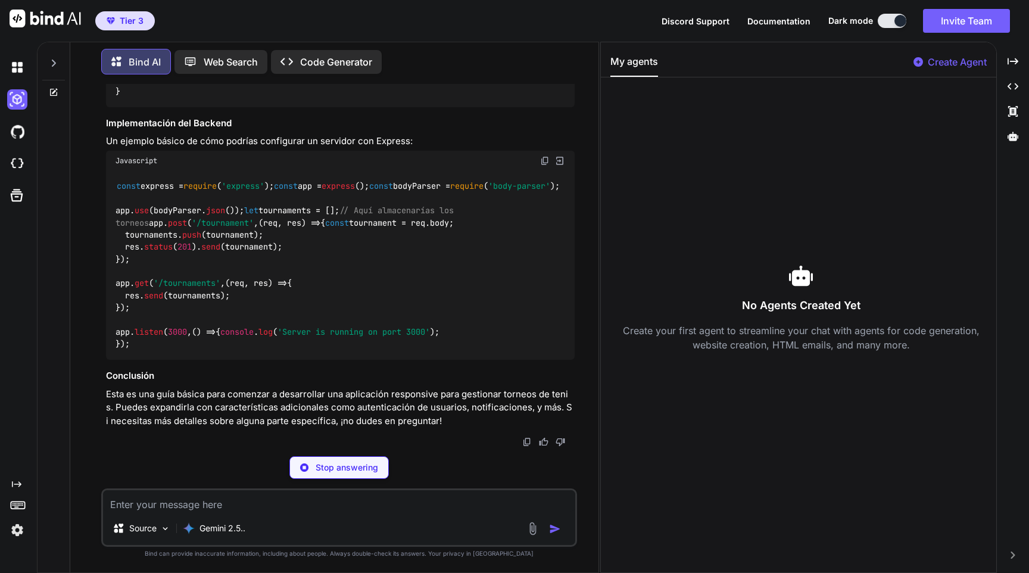
scroll to position [1135, 0]
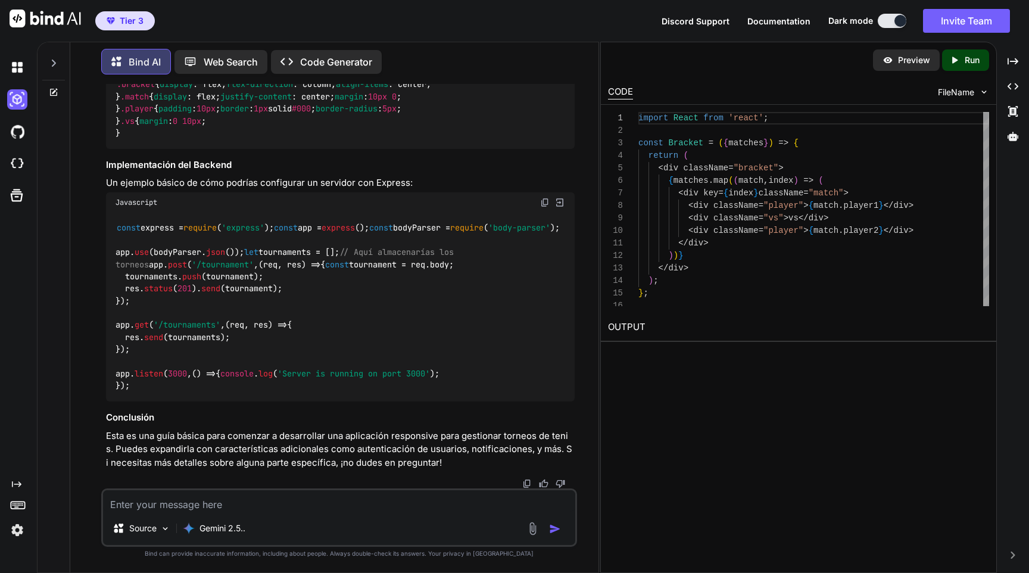
click at [908, 59] on p "Preview" at bounding box center [914, 60] width 32 height 12
click at [914, 60] on p "Preview" at bounding box center [914, 60] width 32 height 12
click at [195, 499] on textarea at bounding box center [339, 500] width 472 height 21
type textarea "x"
type textarea "C"
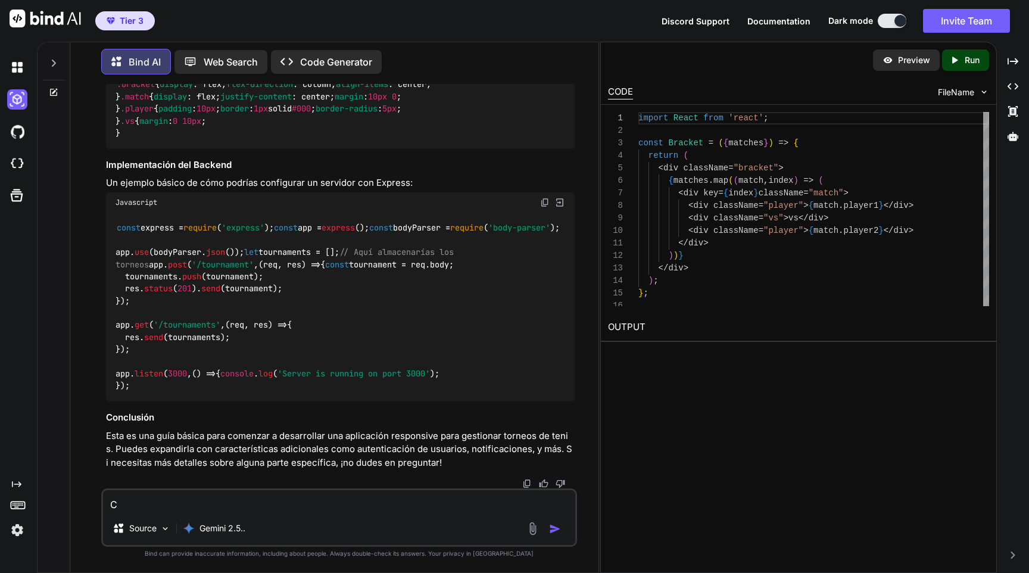
type textarea "x"
type textarea "Co"
type textarea "x"
type textarea "Con"
type textarea "x"
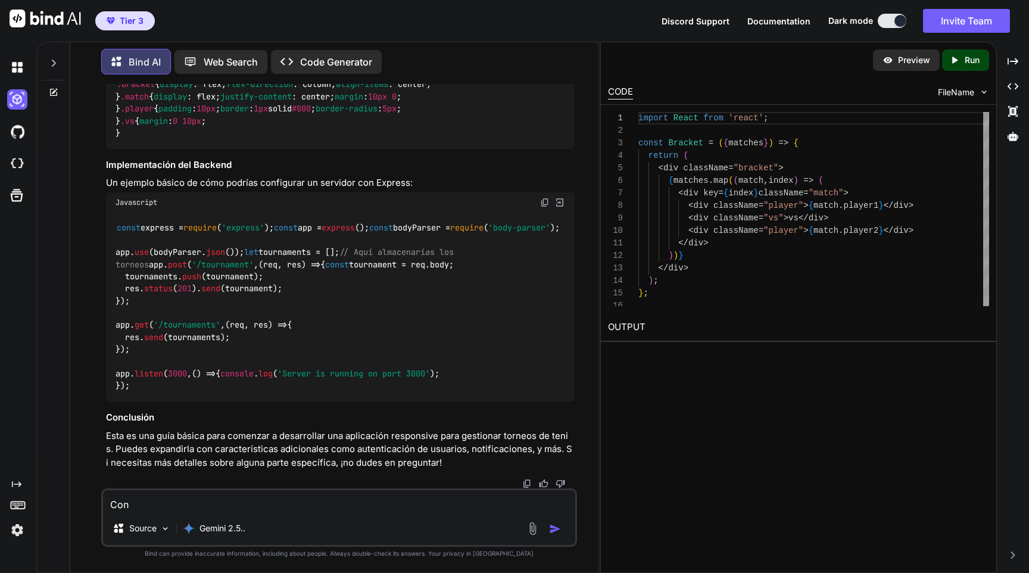
type textarea "Cons"
type textarea "x"
type textarea "Const"
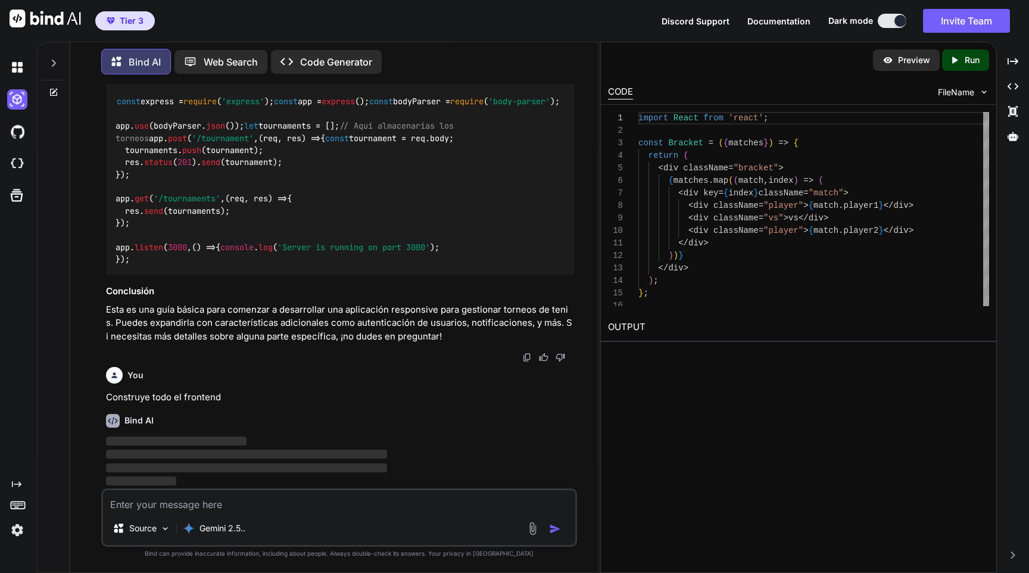
scroll to position [1261, 0]
click at [164, 532] on img at bounding box center [165, 529] width 10 height 10
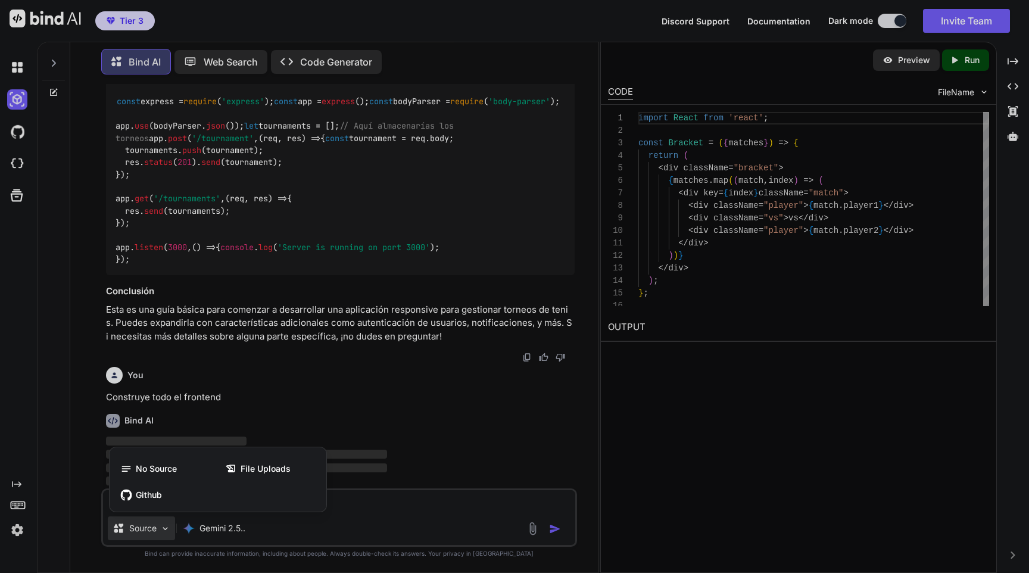
click at [372, 506] on div at bounding box center [514, 286] width 1029 height 573
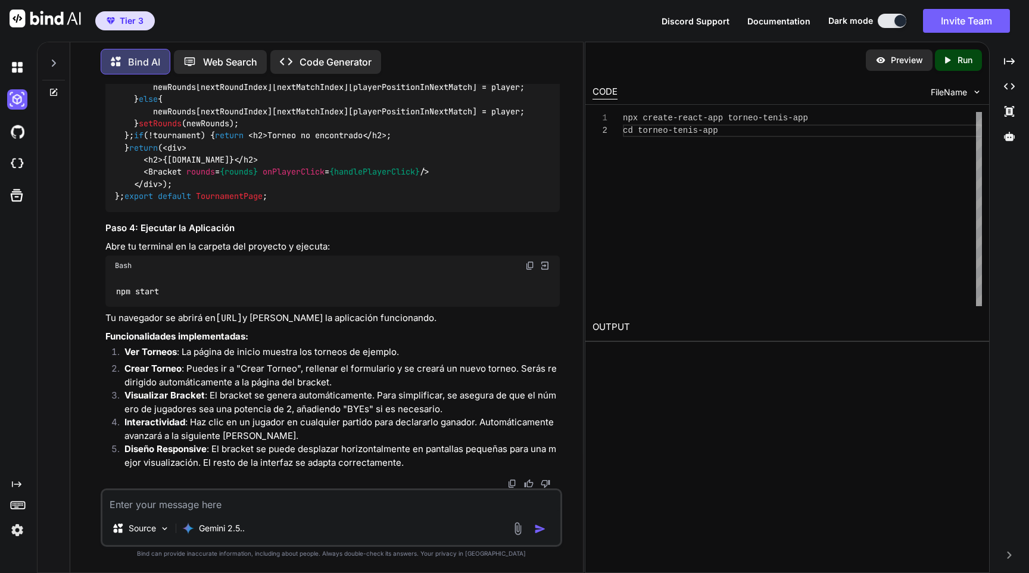
scroll to position [13, 0]
drag, startPoint x: 600, startPoint y: 223, endPoint x: 477, endPoint y: 218, distance: 122.8
click at [477, 218] on div "Bind AI Web Search Created with Pixso. Code Generator You Crea una aplicación r…" at bounding box center [533, 307] width 992 height 531
drag, startPoint x: 219, startPoint y: 317, endPoint x: 332, endPoint y: 313, distance: 112.6
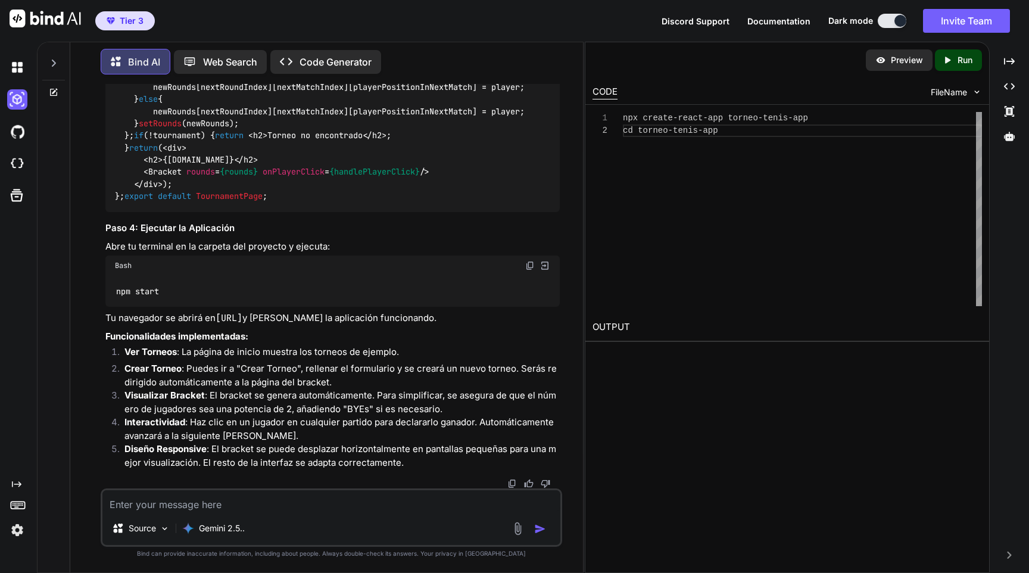
click at [332, 313] on p "Tu navegador se abrirá en [URL] y [PERSON_NAME] la aplicación funcionando." at bounding box center [332, 318] width 454 height 14
copy code "[URL]"
drag, startPoint x: 909, startPoint y: 64, endPoint x: 909, endPoint y: 57, distance: 6.6
click at [909, 62] on p "Preview" at bounding box center [907, 60] width 32 height 12
click at [944, 60] on icon "Created with Pixso." at bounding box center [947, 60] width 11 height 11
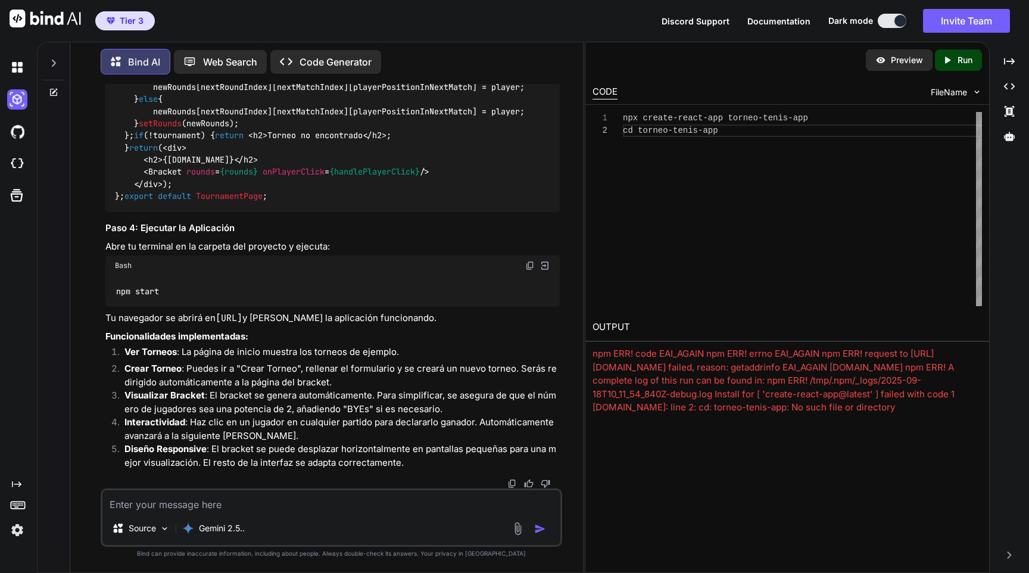
scroll to position [0, 0]
click at [1004, 133] on icon at bounding box center [1009, 136] width 11 height 11
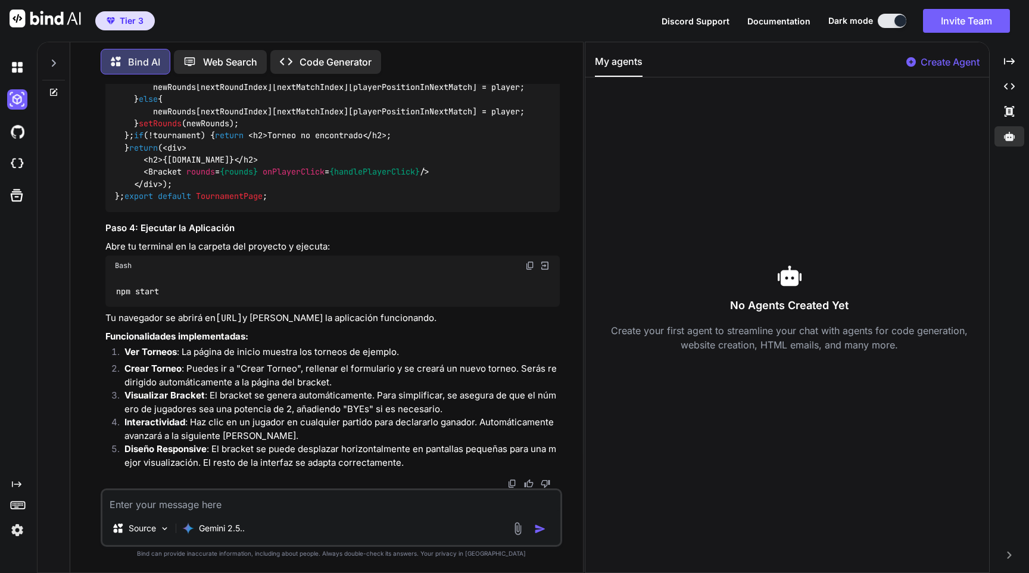
click at [226, 65] on p "Web Search" at bounding box center [230, 62] width 54 height 14
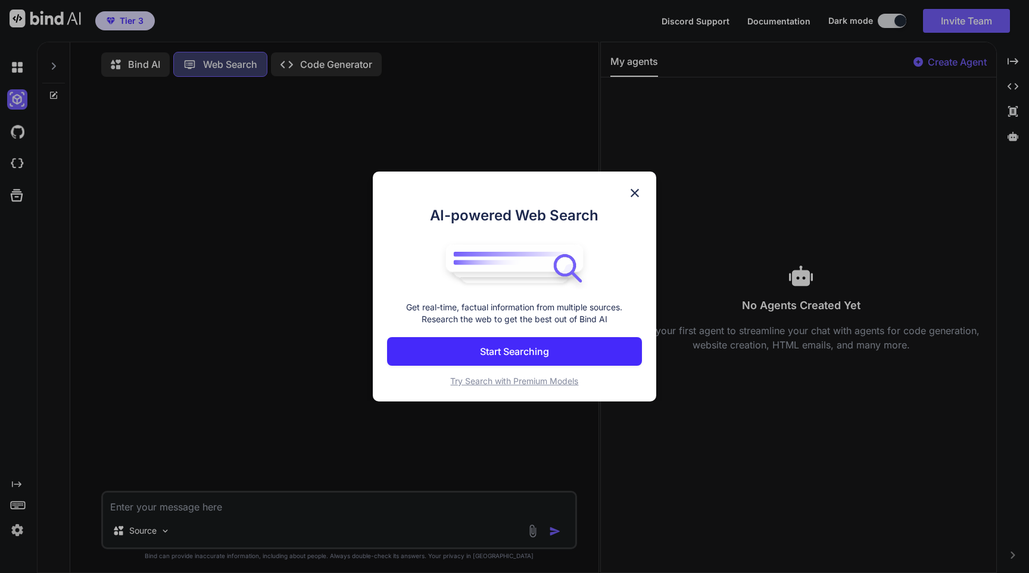
scroll to position [5, 0]
click at [636, 190] on img at bounding box center [635, 193] width 14 height 14
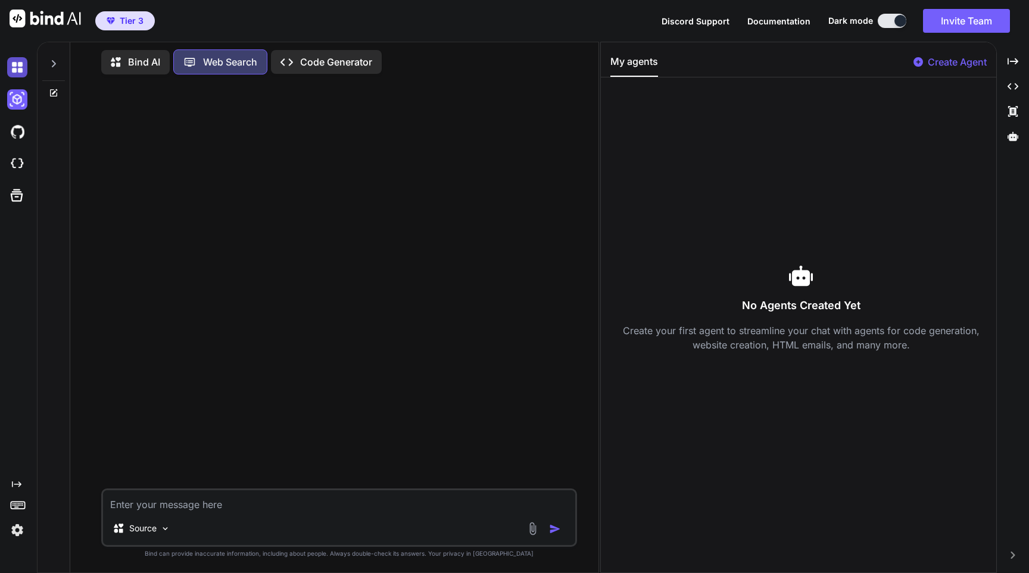
click at [7, 68] on img at bounding box center [17, 67] width 20 height 20
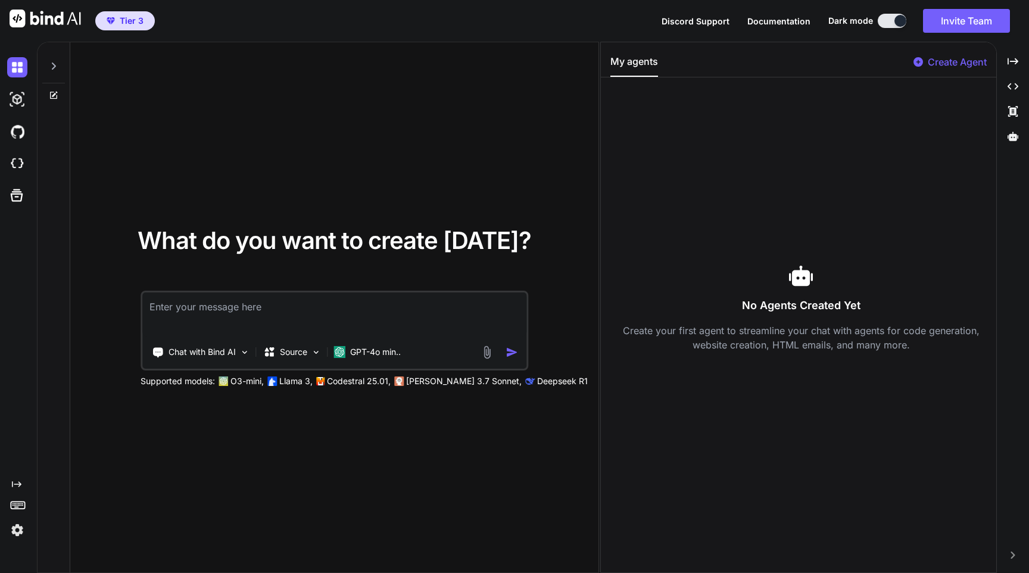
click at [16, 532] on img at bounding box center [17, 530] width 20 height 20
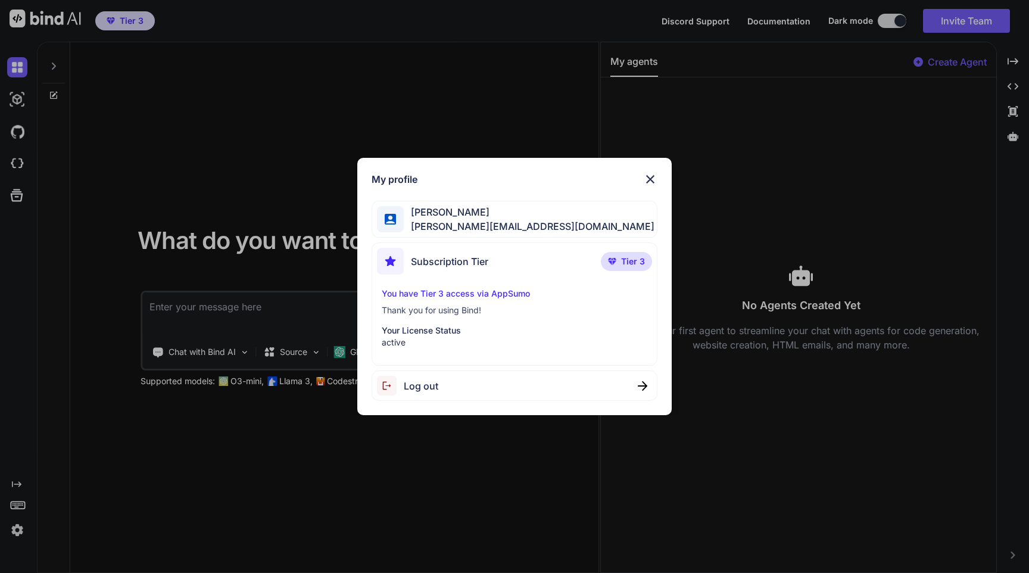
click at [494, 222] on span "[PERSON_NAME][EMAIL_ADDRESS][DOMAIN_NAME]" at bounding box center [529, 226] width 251 height 14
click at [653, 176] on img at bounding box center [650, 179] width 14 height 14
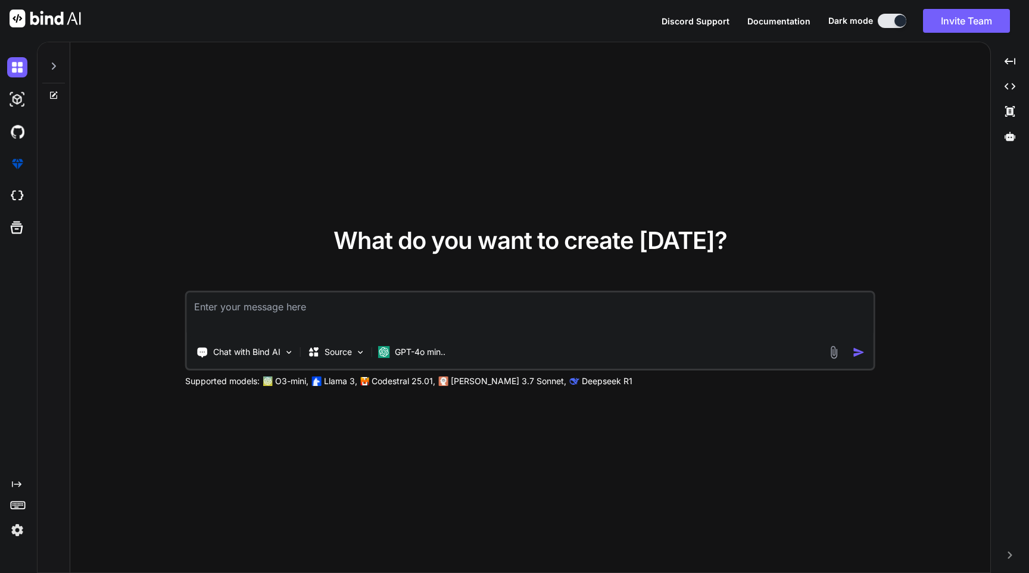
type textarea "x"
click at [15, 534] on img at bounding box center [17, 530] width 20 height 20
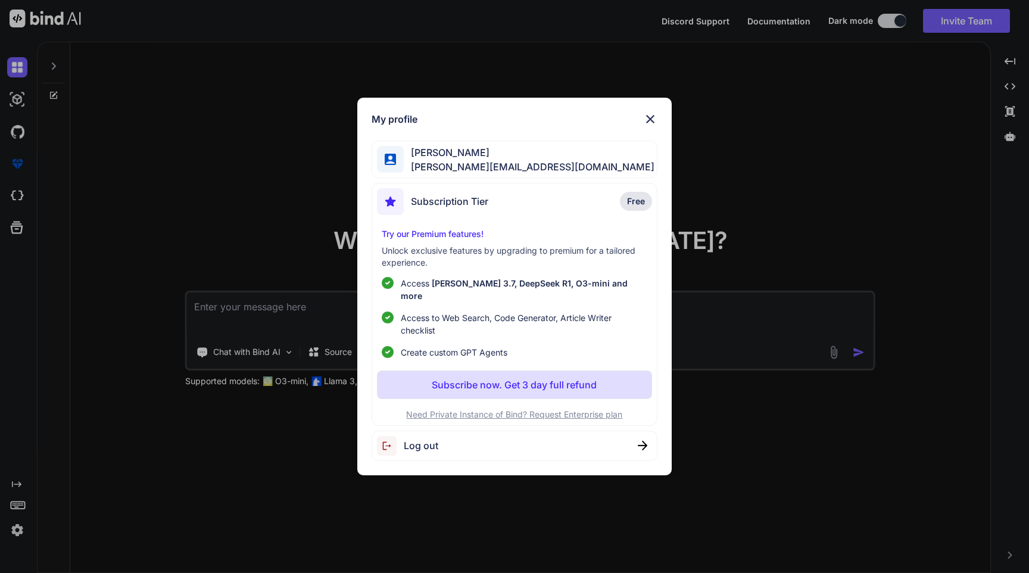
click at [652, 122] on img at bounding box center [650, 119] width 14 height 14
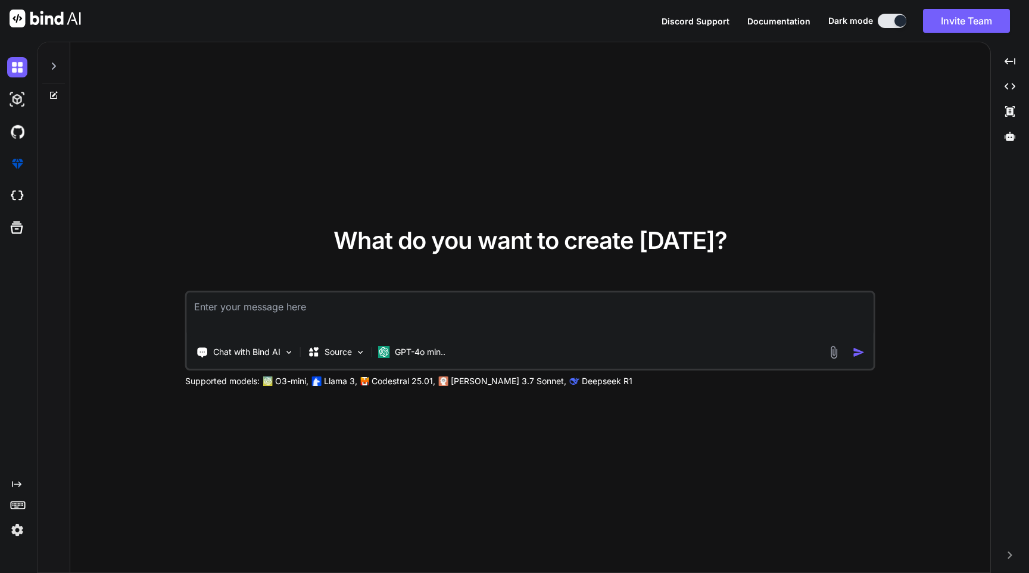
click at [20, 528] on img at bounding box center [17, 530] width 20 height 20
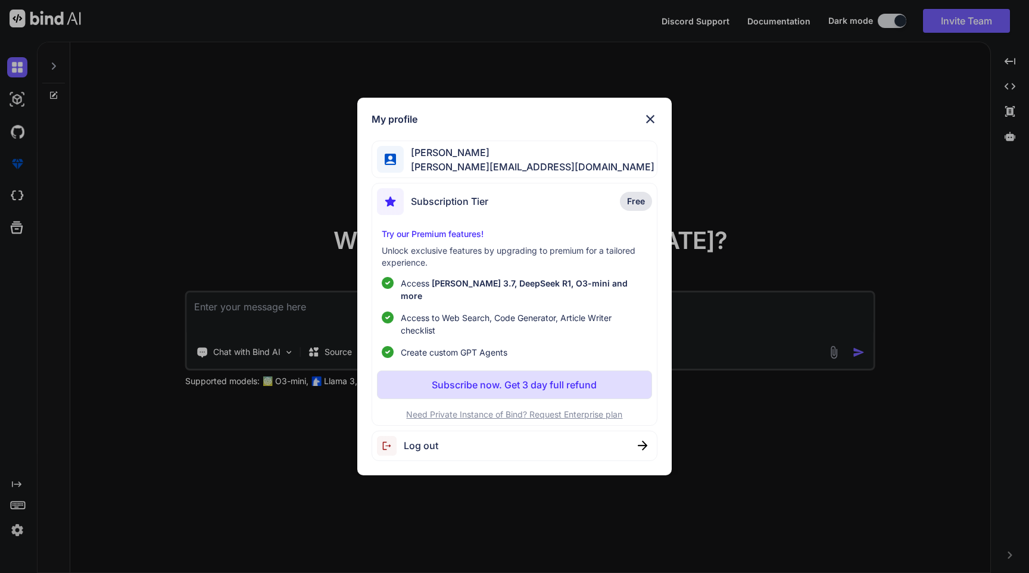
click at [487, 207] on span "Subscription Tier" at bounding box center [449, 201] width 77 height 14
click at [649, 124] on img at bounding box center [650, 119] width 14 height 14
